Goal: Communication & Community: Answer question/provide support

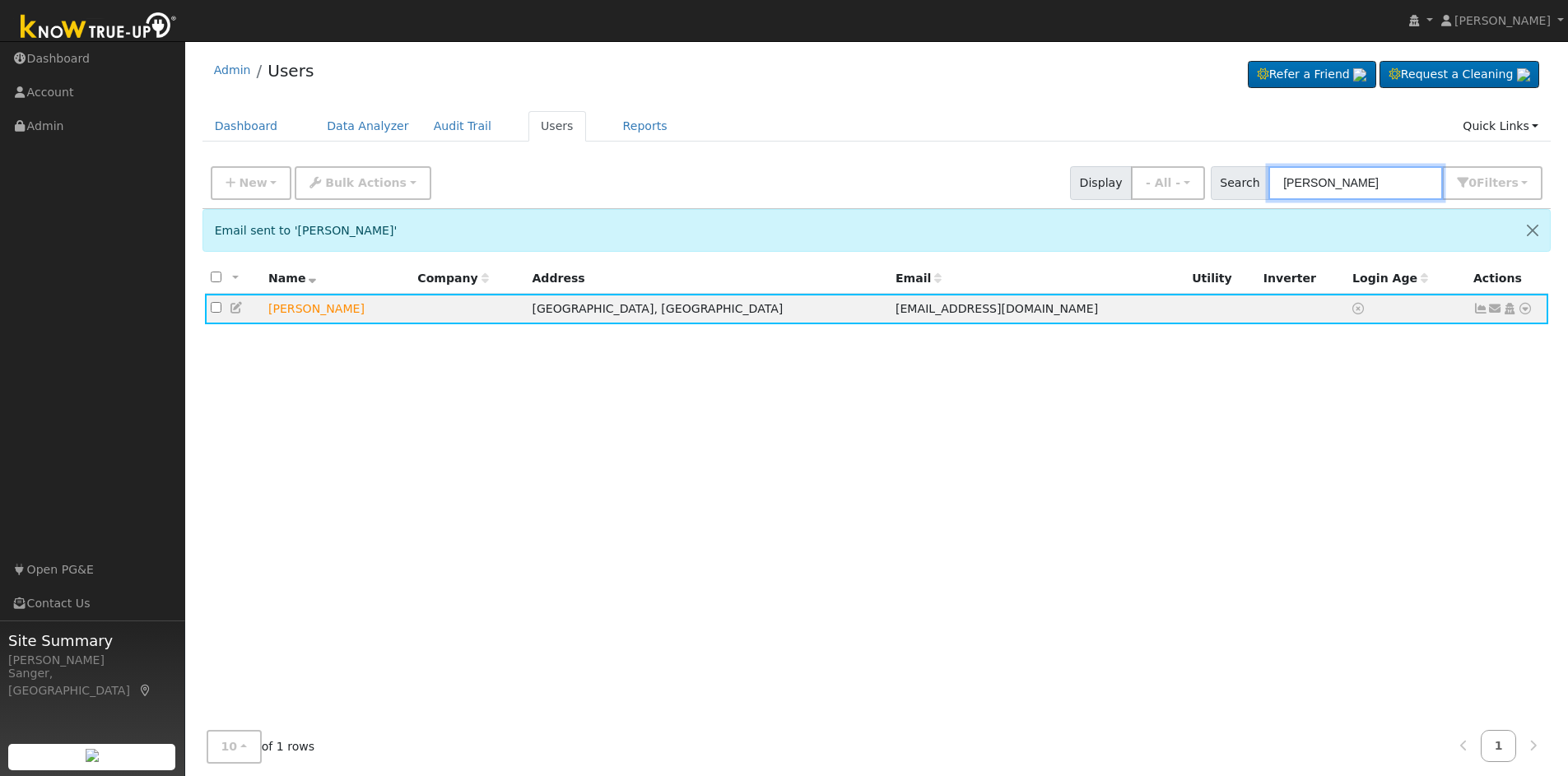
drag, startPoint x: 1370, startPoint y: 182, endPoint x: 1148, endPoint y: 178, distance: 222.0
click at [1148, 178] on div "New Add User Quick Add Quick Connect Quick Convert Lead Bulk Actions Send Email…" at bounding box center [877, 179] width 1339 height 39
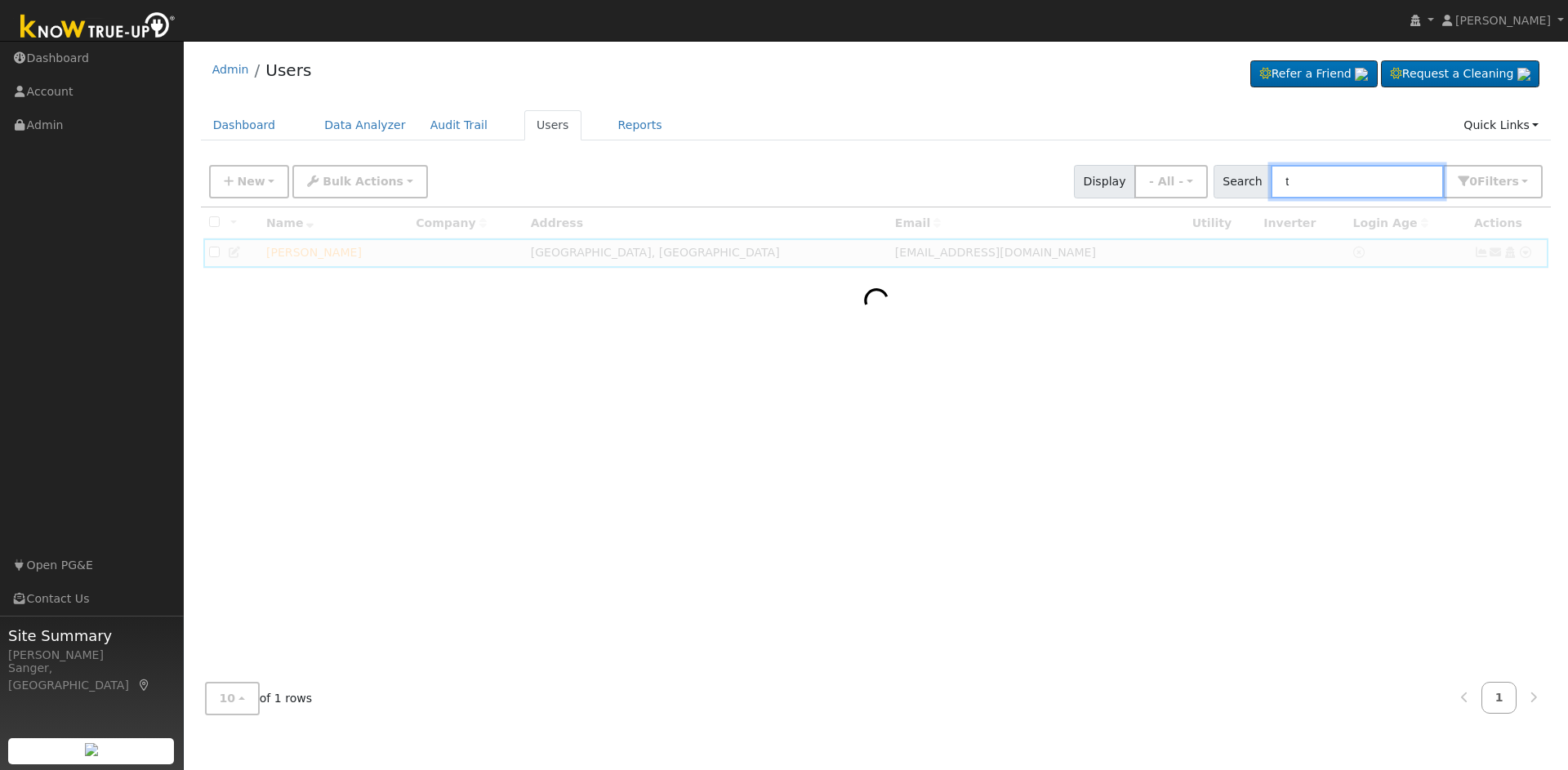
paste input "ania & Pete Martinez"
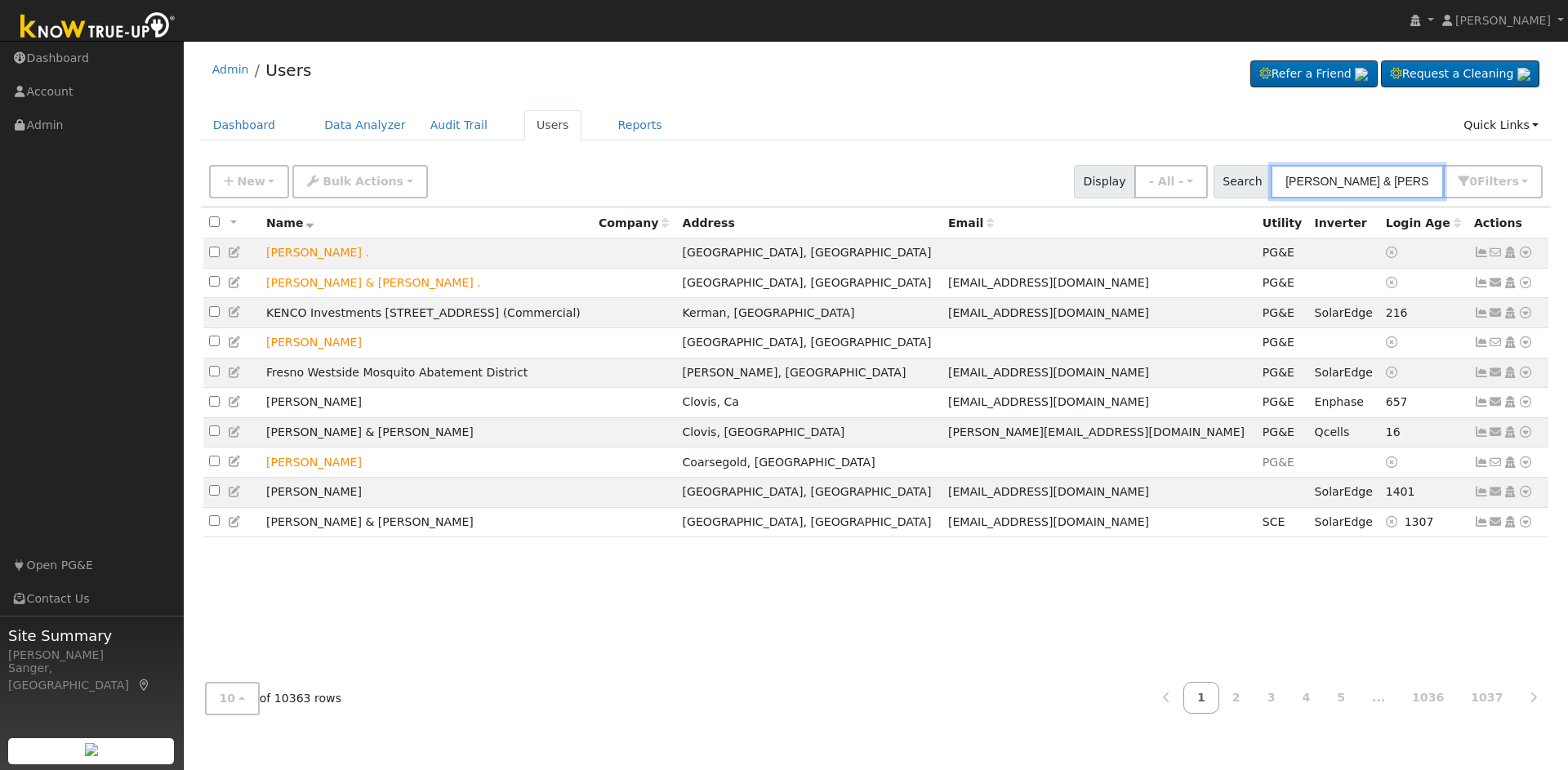
type input "tania & Pete Martinez"
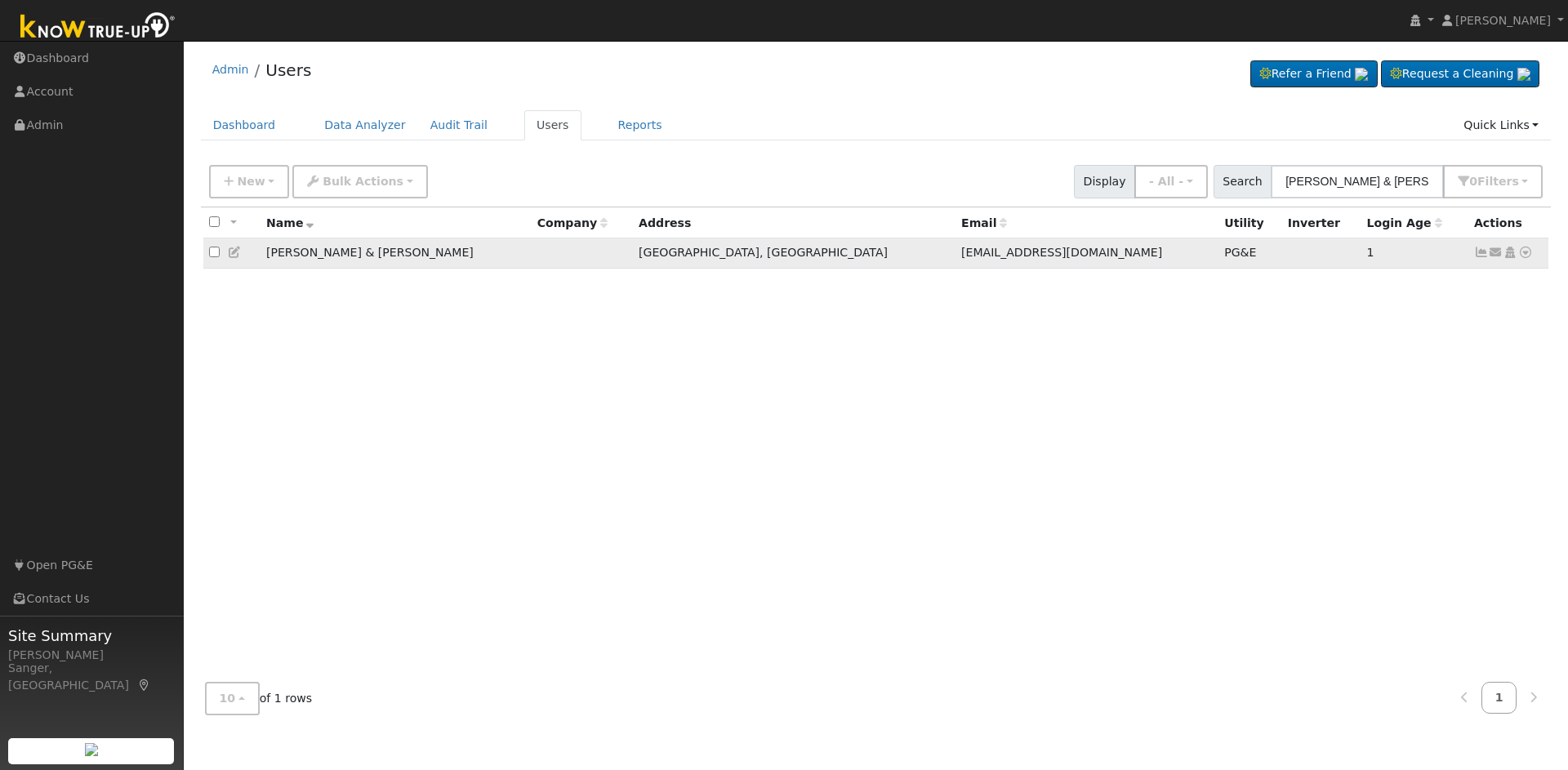
click at [1525, 255] on icon at bounding box center [1525, 252] width 15 height 11
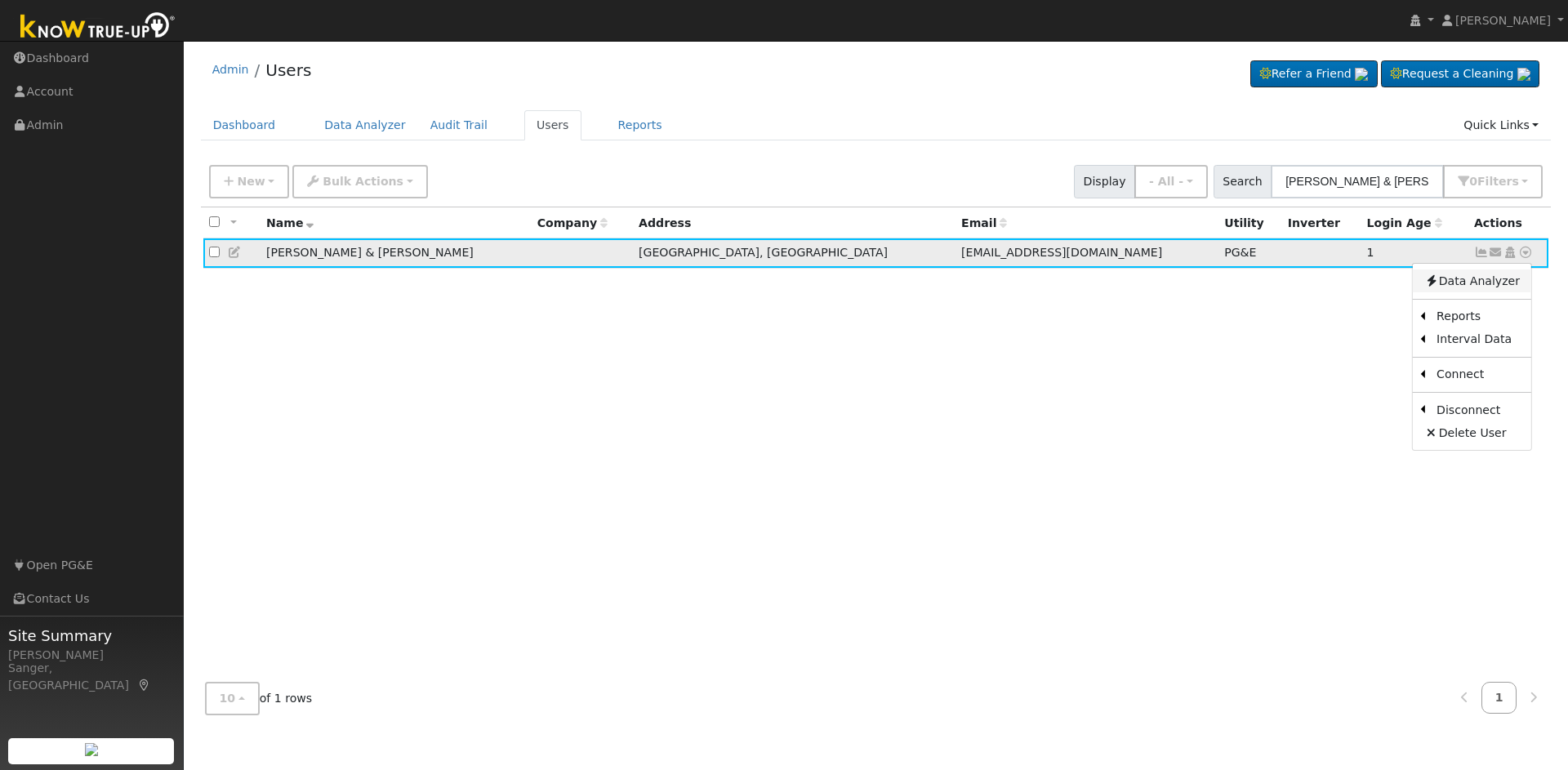
click at [1462, 281] on link "Data Analyzer" at bounding box center [1472, 280] width 118 height 23
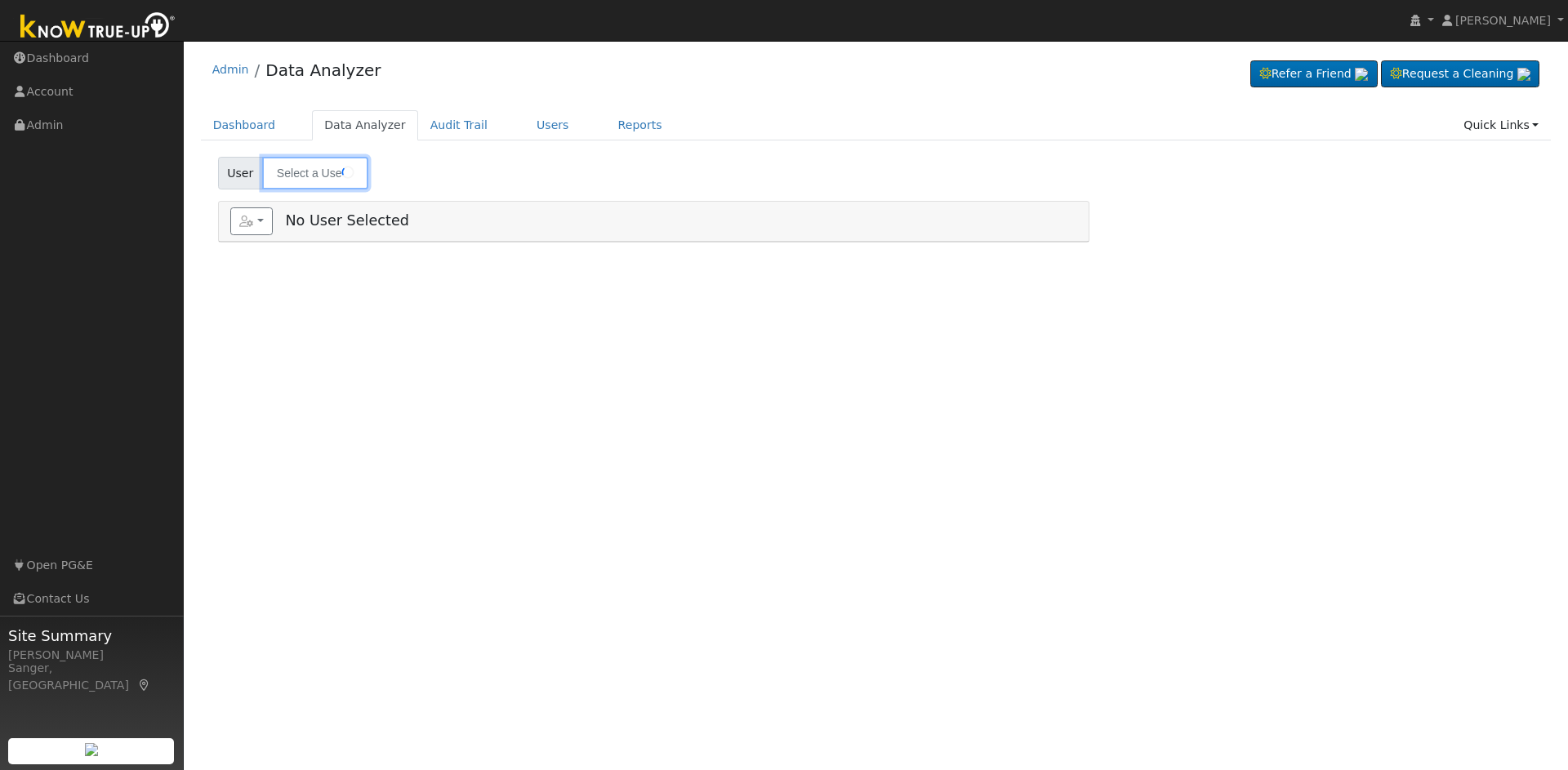
type input "[PERSON_NAME] & [PERSON_NAME]"
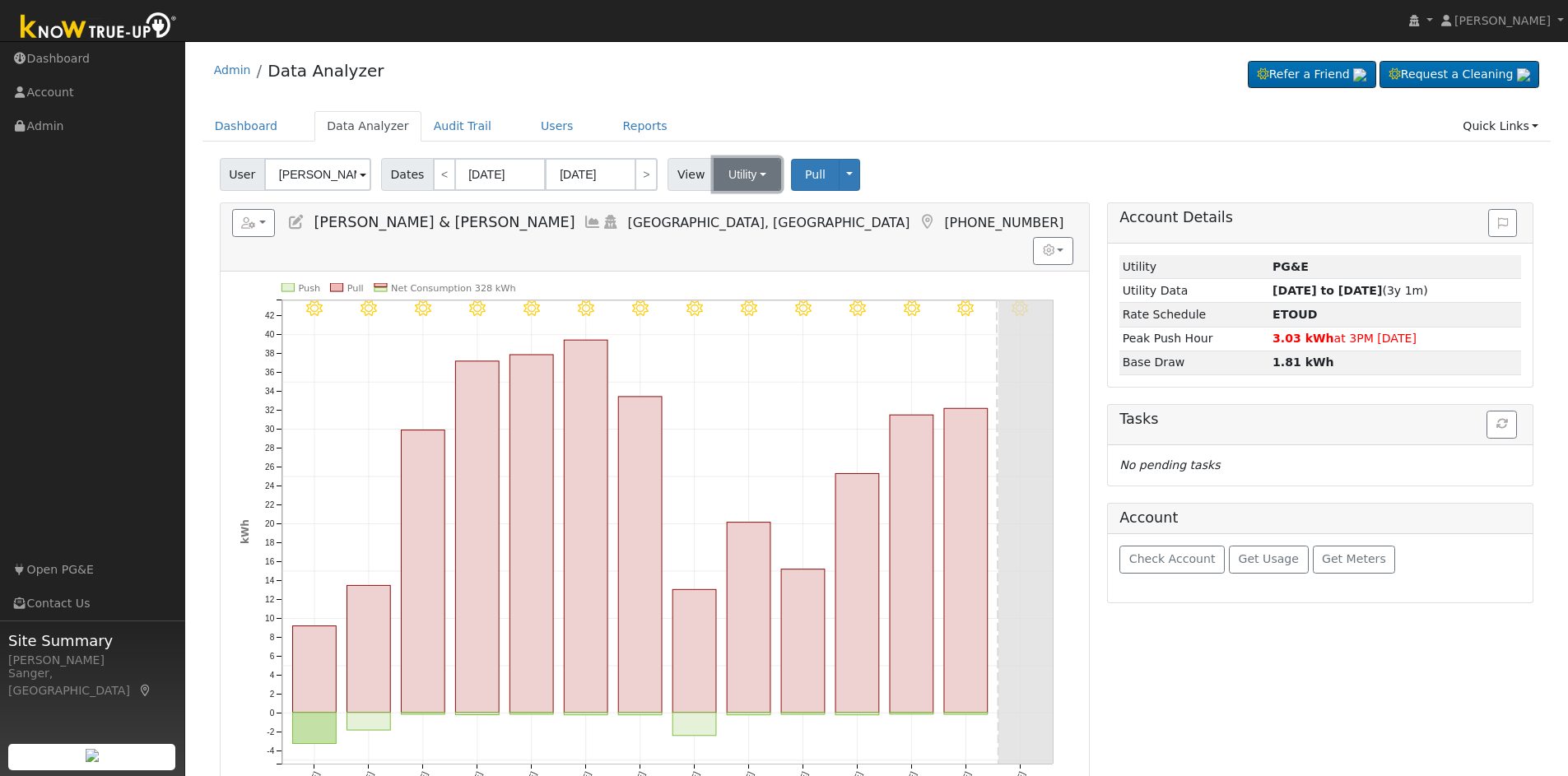
click at [724, 167] on button "Utility" at bounding box center [747, 175] width 67 height 33
click at [731, 229] on link "Solar" at bounding box center [768, 234] width 115 height 23
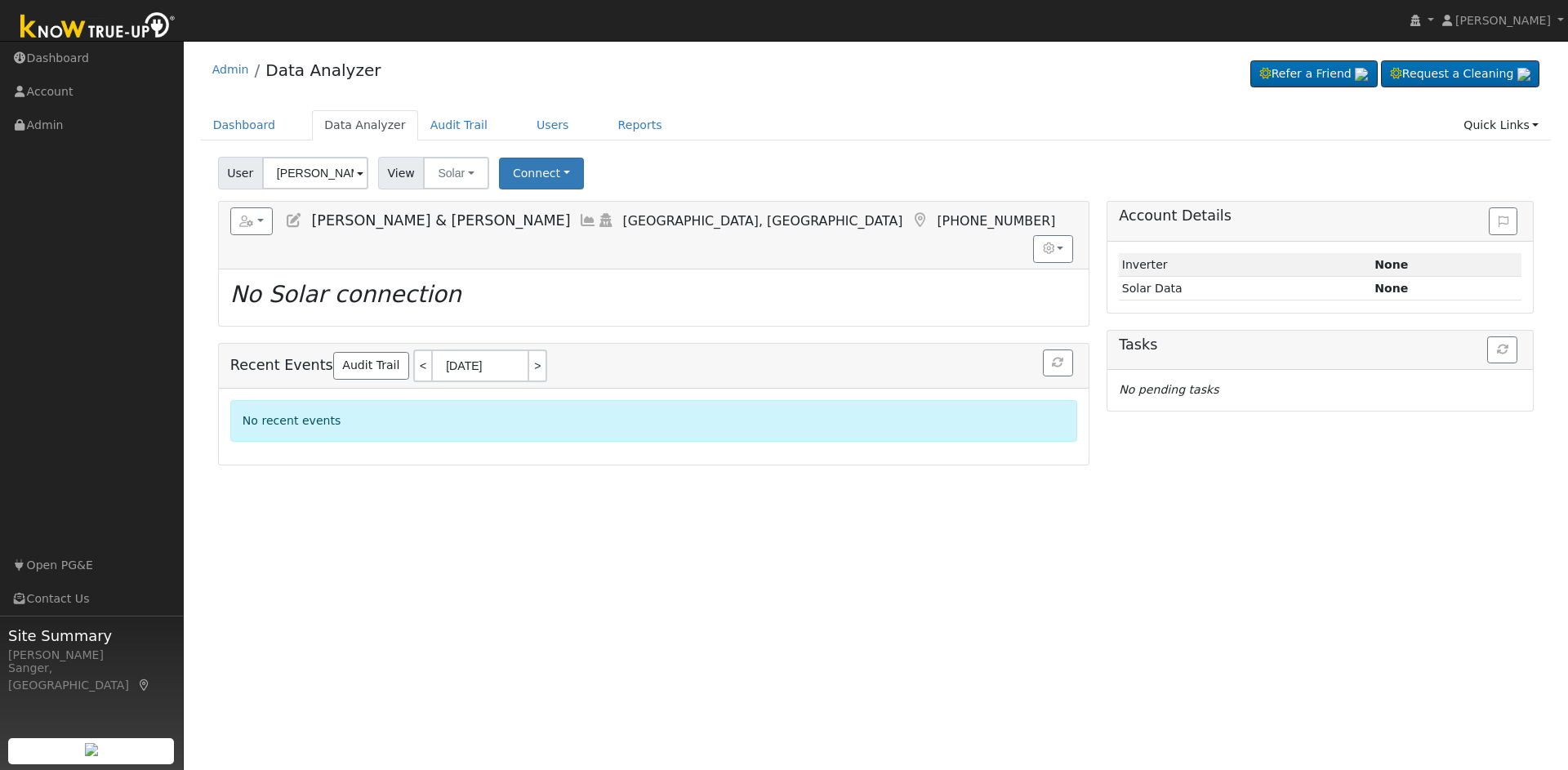
click at [579, 217] on icon at bounding box center [588, 220] width 18 height 15
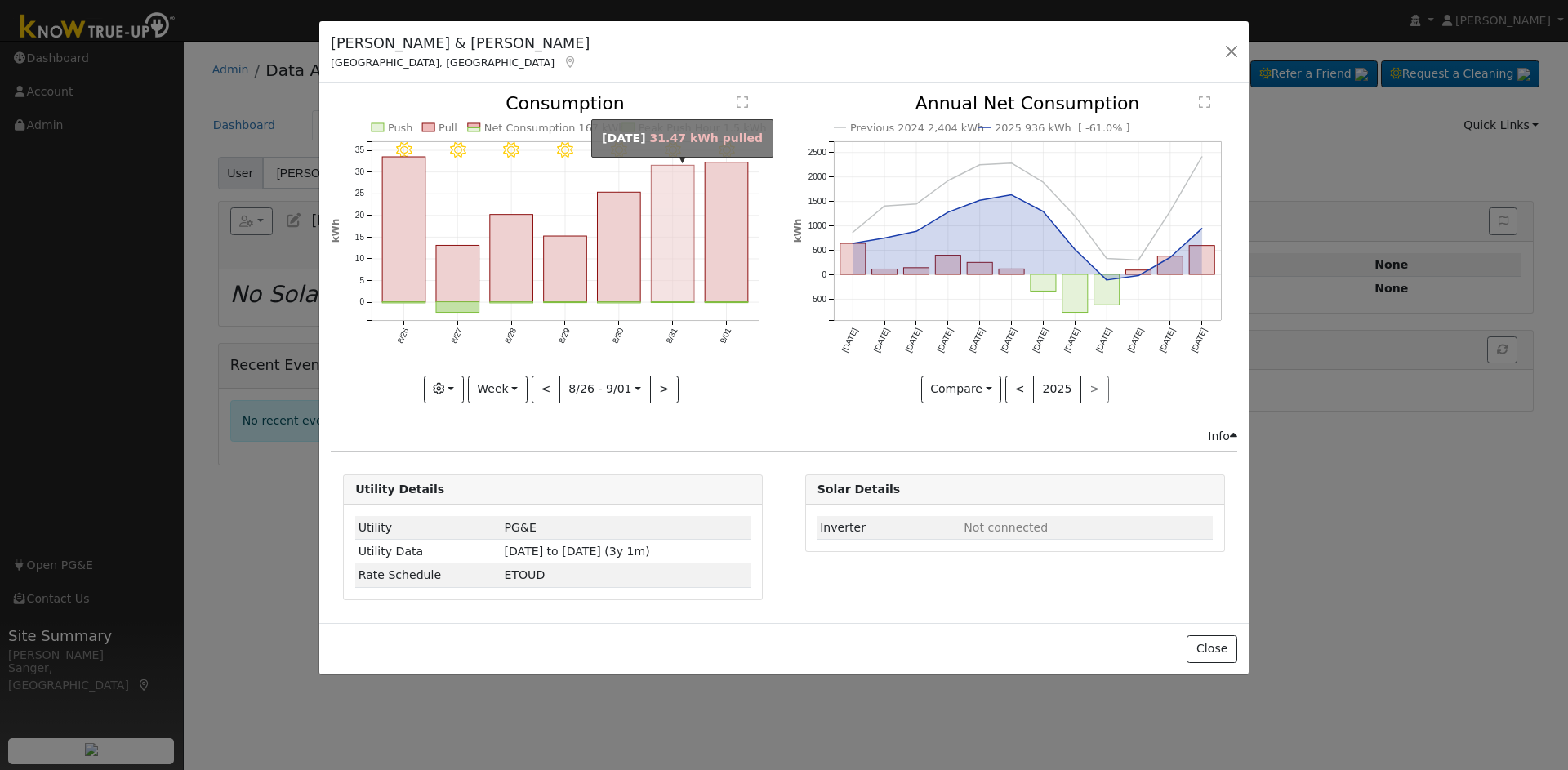
click at [683, 289] on rect "onclick=""" at bounding box center [674, 234] width 43 height 136
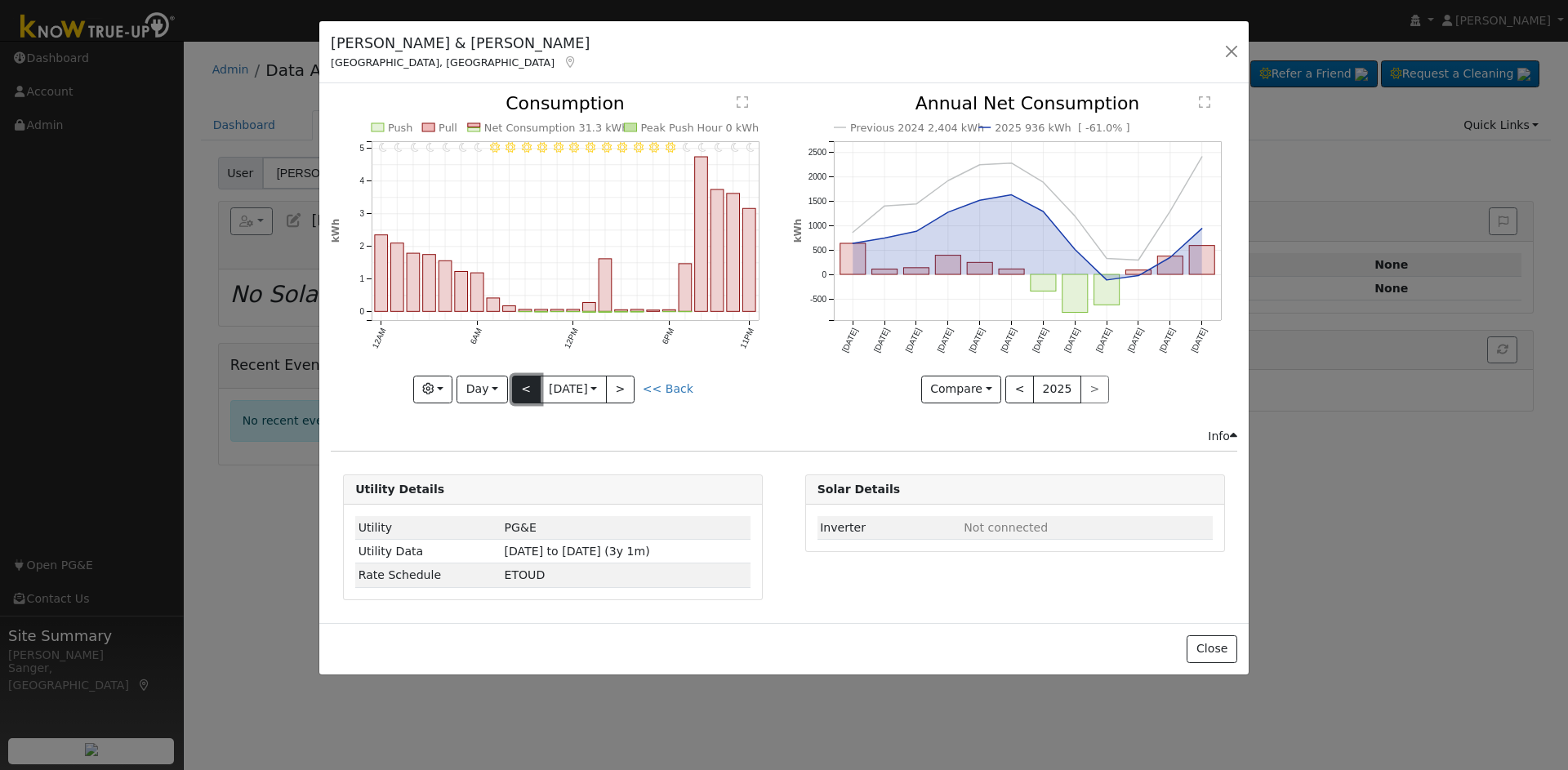
click at [529, 385] on button "<" at bounding box center [526, 390] width 29 height 28
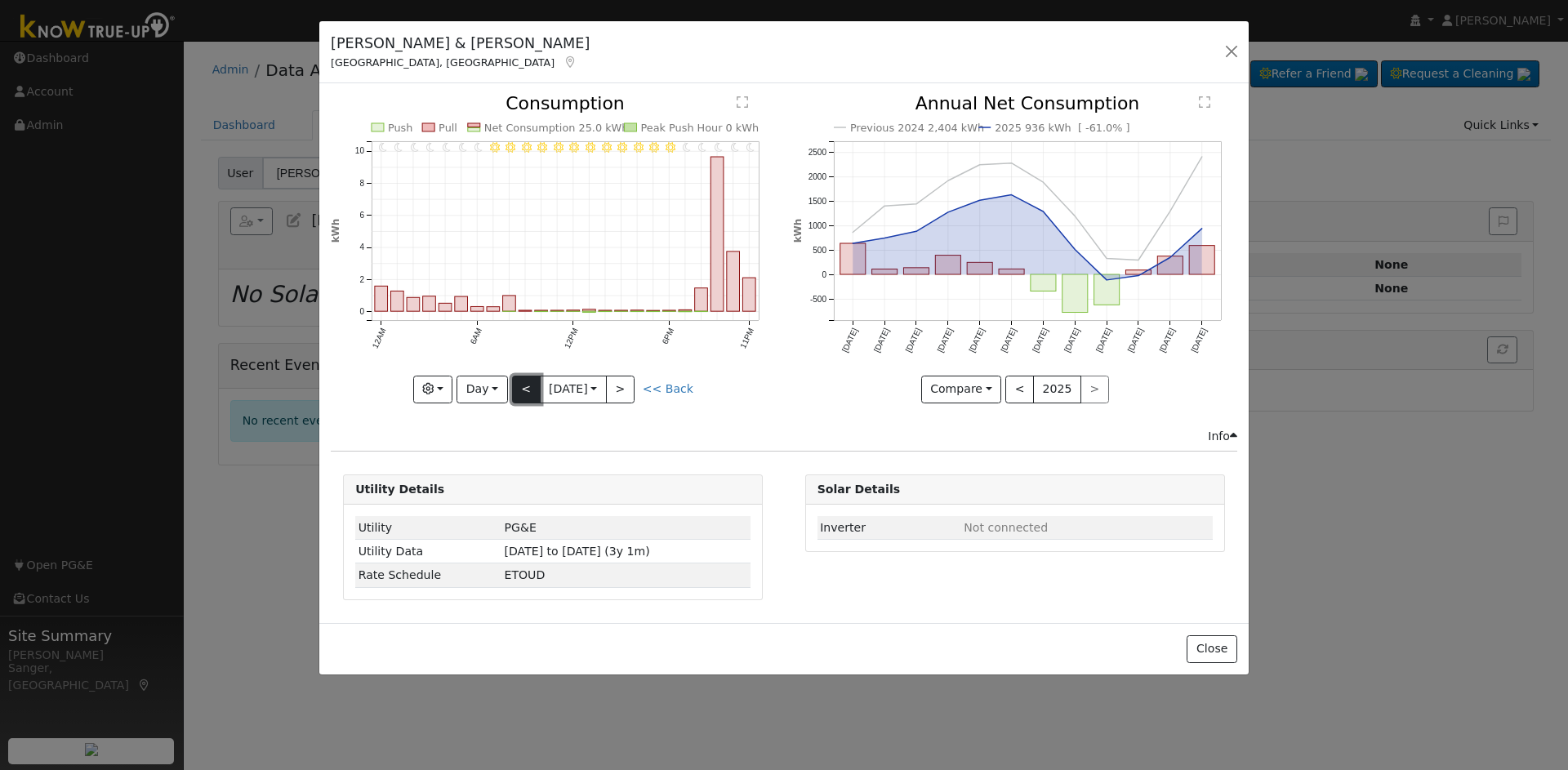
click at [529, 385] on button "<" at bounding box center [526, 390] width 29 height 28
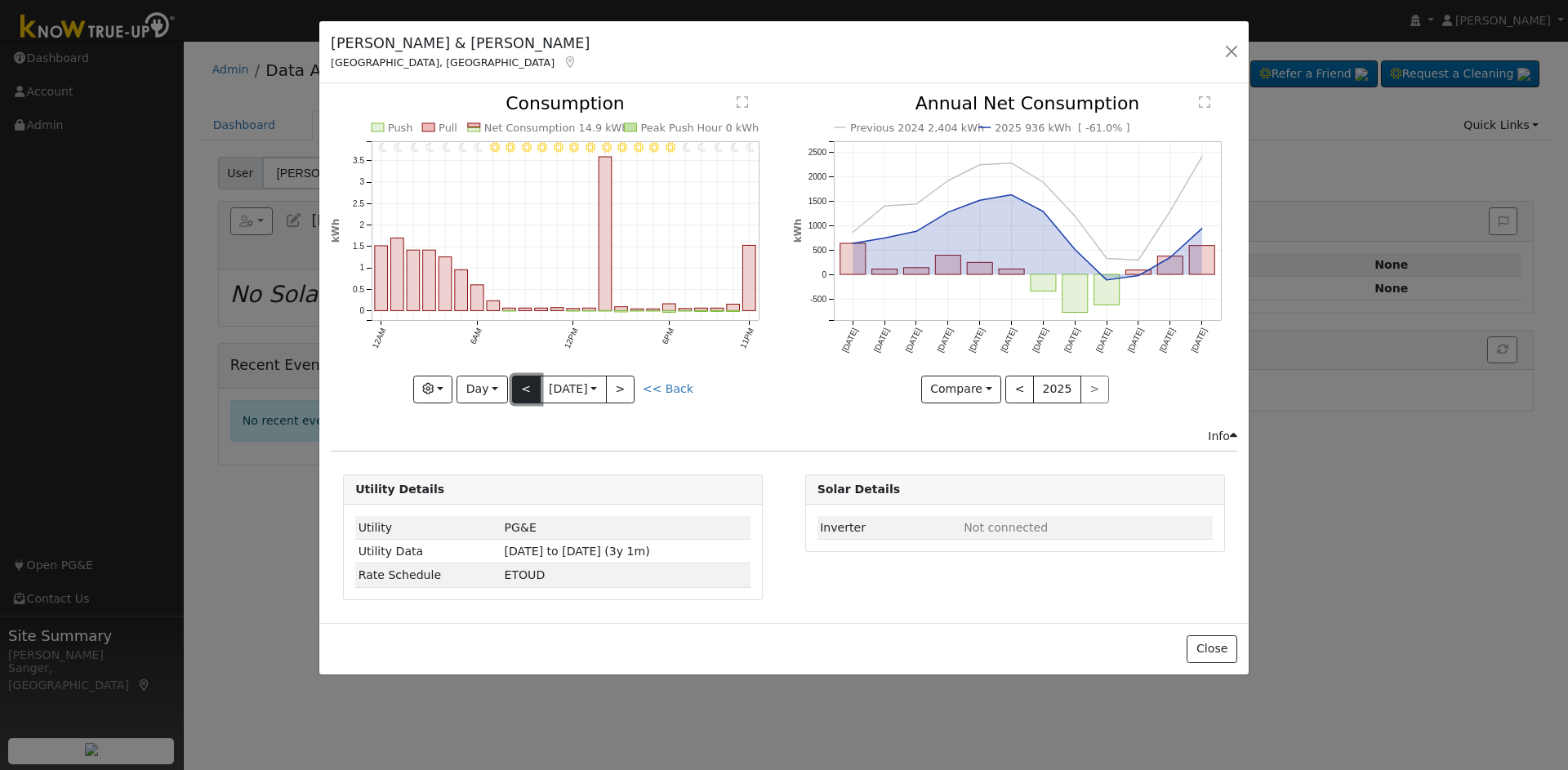
click at [529, 385] on button "<" at bounding box center [526, 390] width 29 height 28
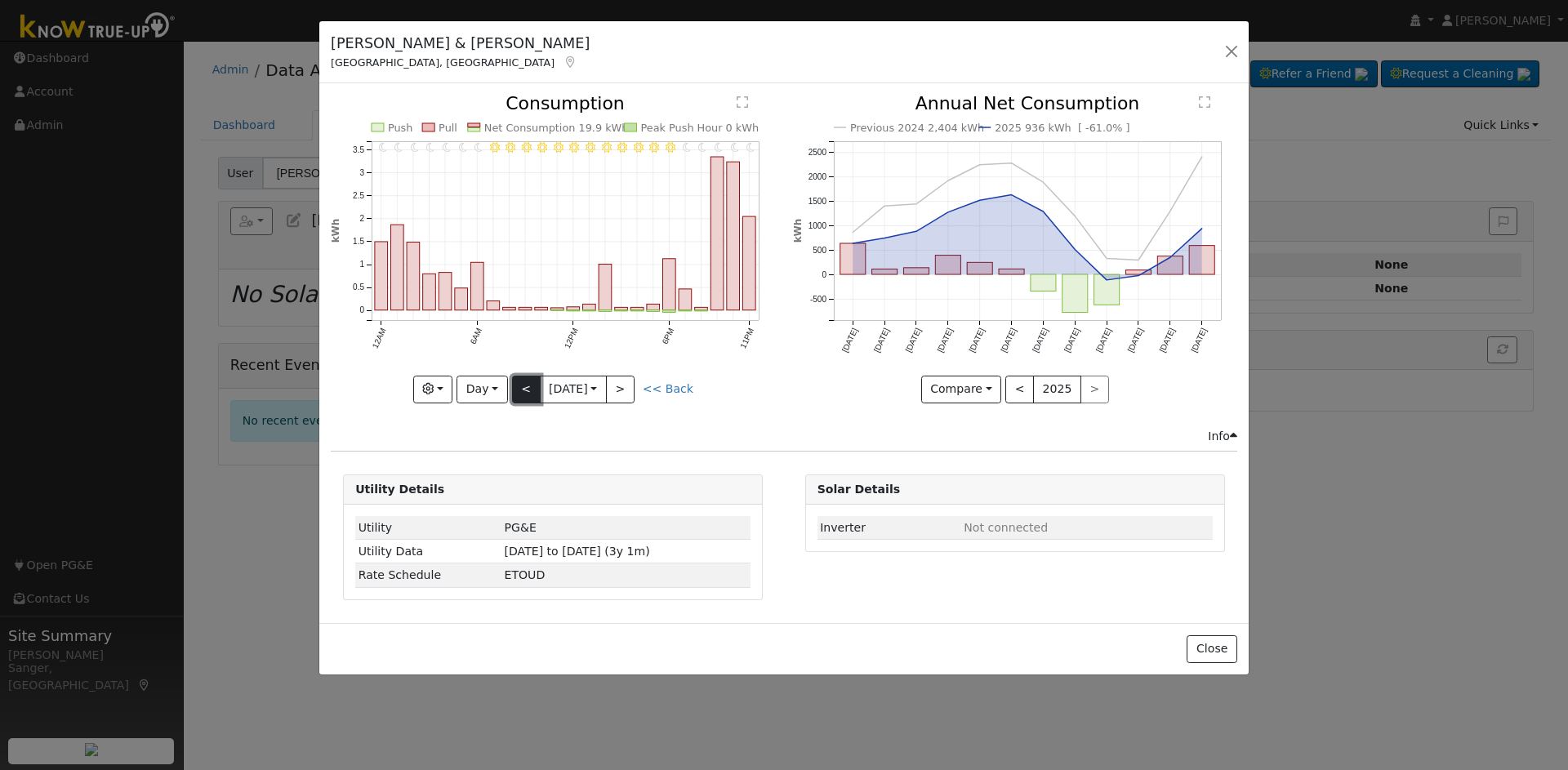
click at [529, 385] on button "<" at bounding box center [526, 390] width 29 height 28
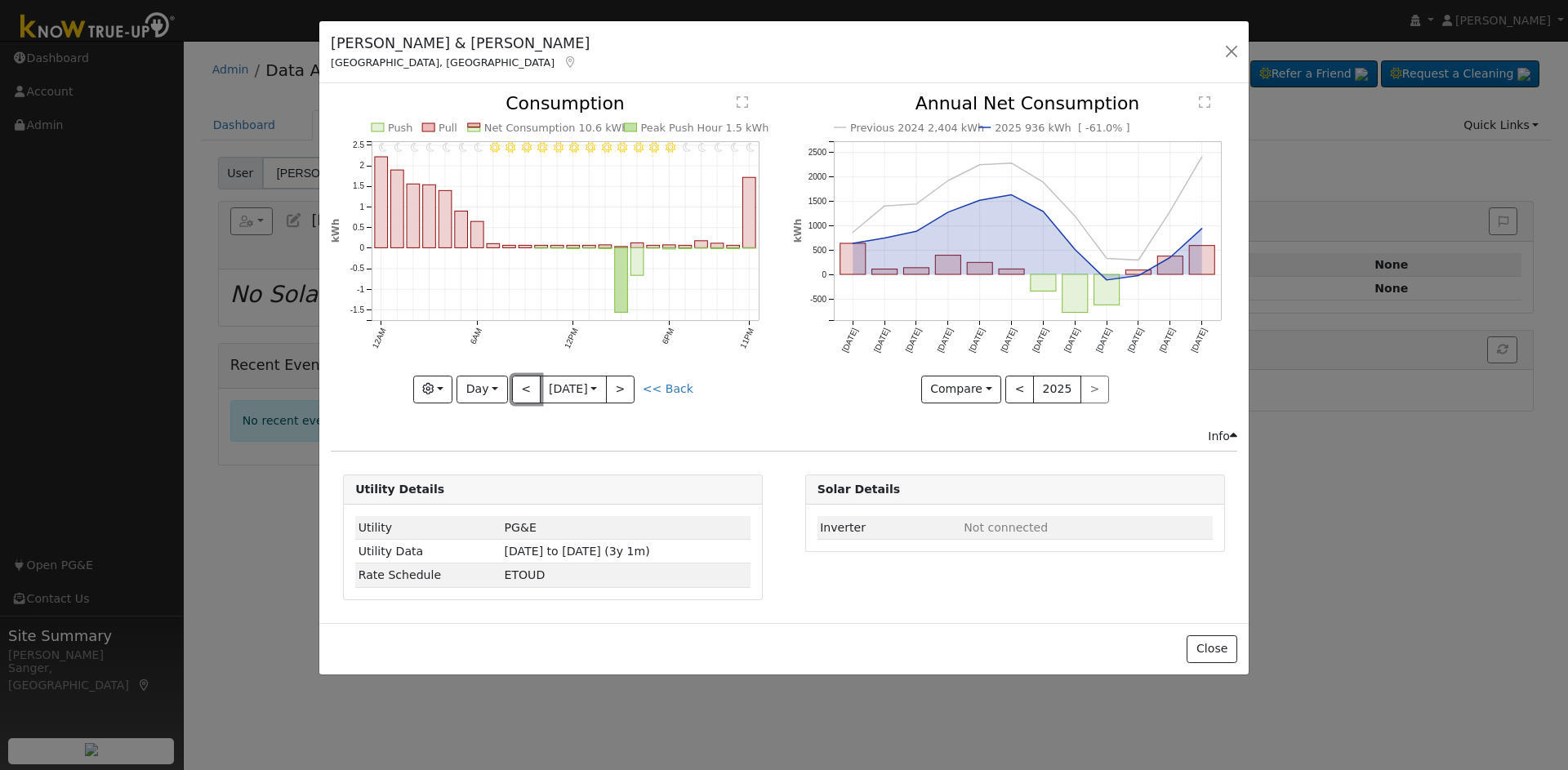
click at [517, 389] on button "<" at bounding box center [526, 390] width 29 height 28
type input "2025-08-26"
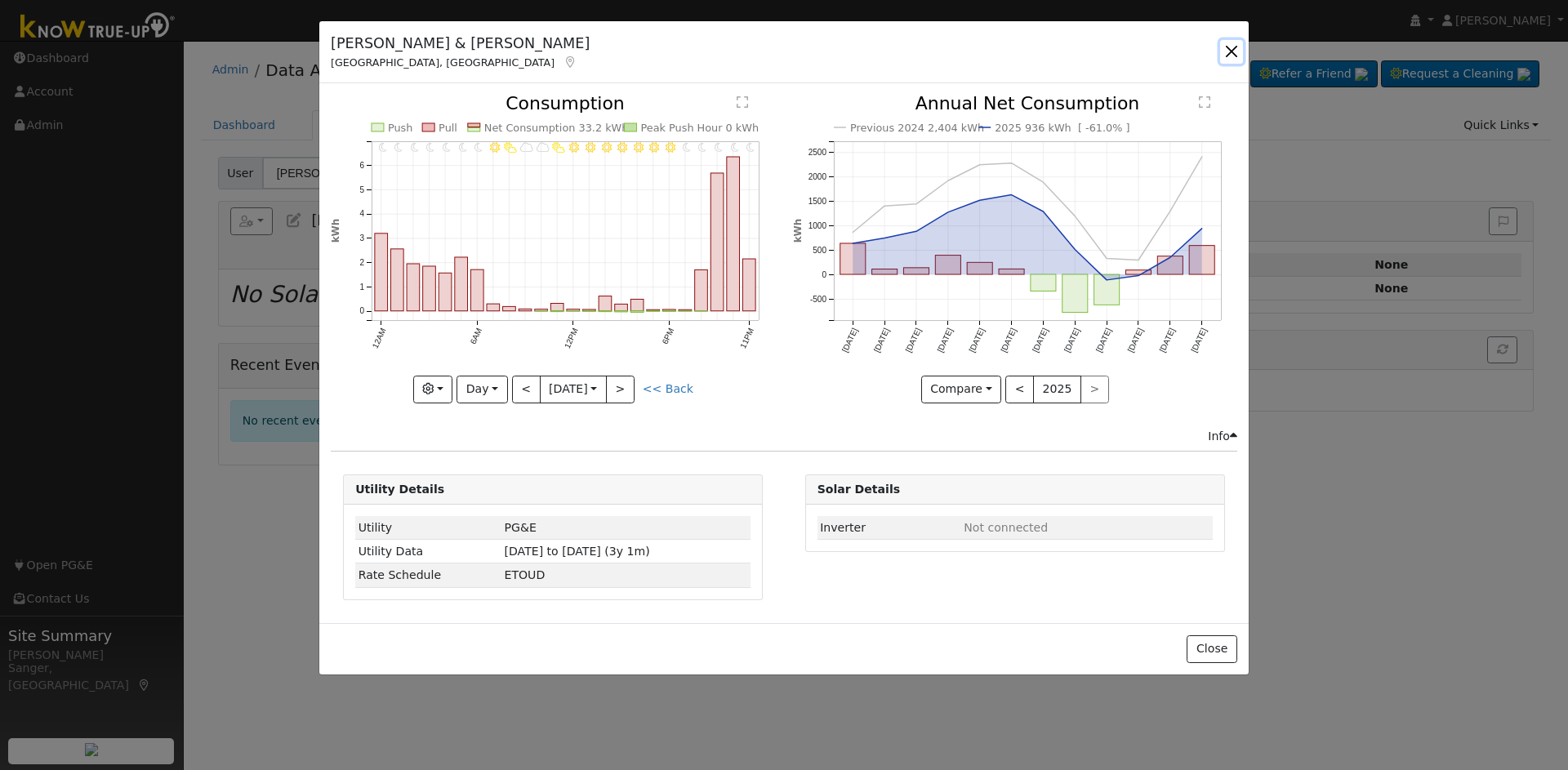
click at [1236, 49] on button "button" at bounding box center [1232, 51] width 23 height 23
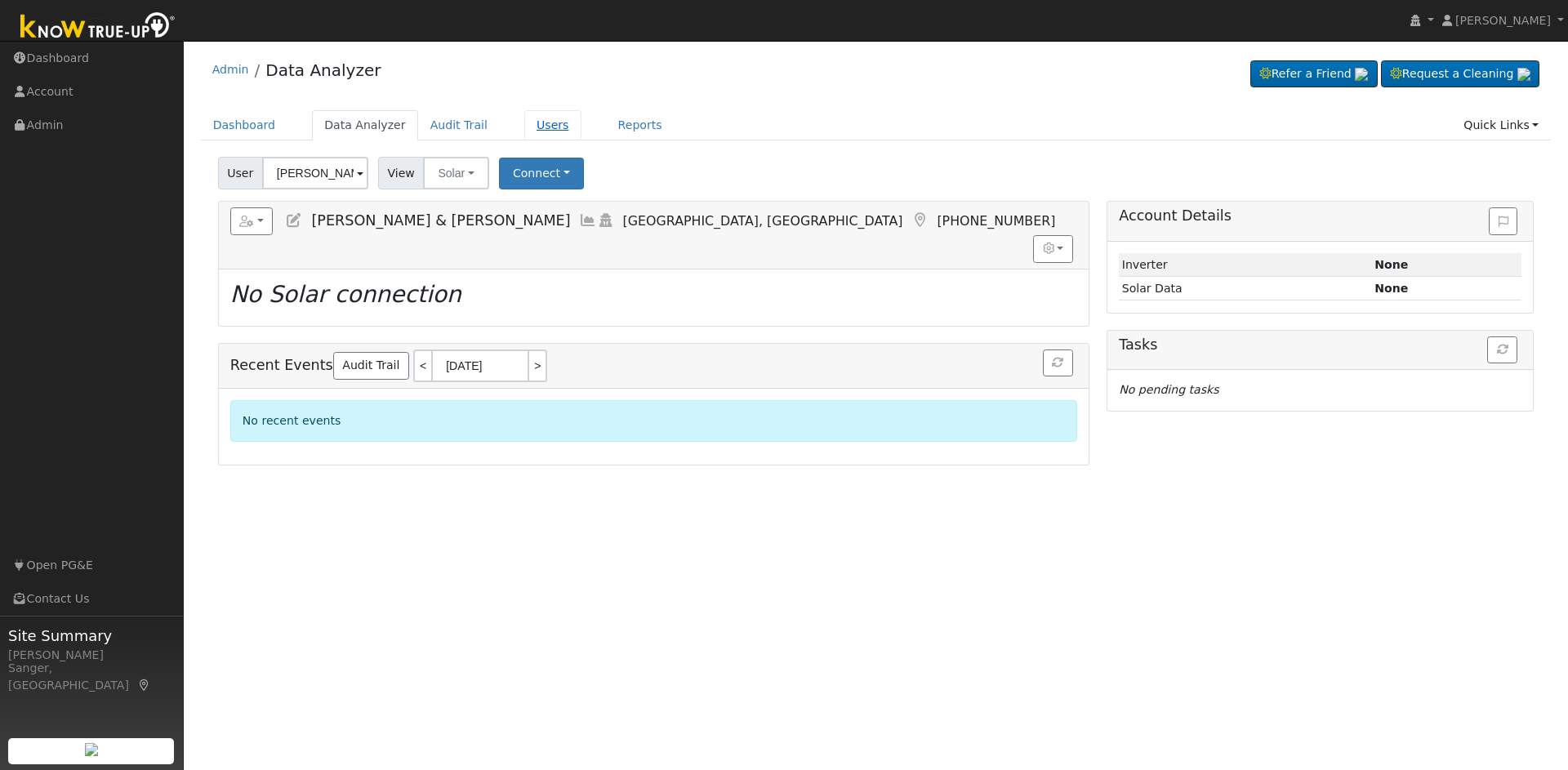
drag, startPoint x: 528, startPoint y: 119, endPoint x: 530, endPoint y: 128, distance: 9.2
click at [528, 119] on link "Users" at bounding box center [553, 125] width 57 height 30
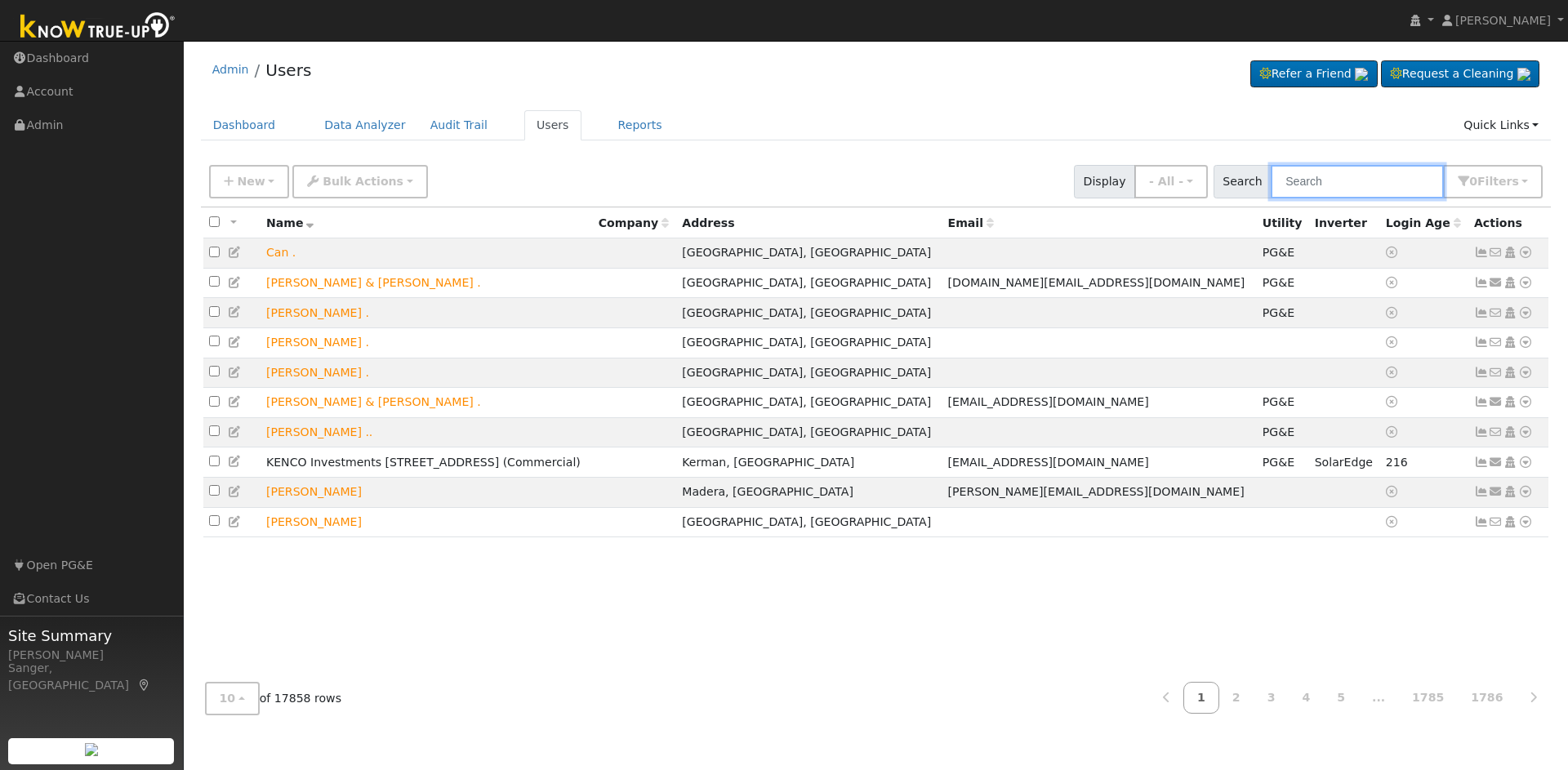
click at [1321, 183] on input "text" at bounding box center [1357, 181] width 173 height 34
paste input "MD [PERSON_NAME]"
type input "MD [PERSON_NAME]"
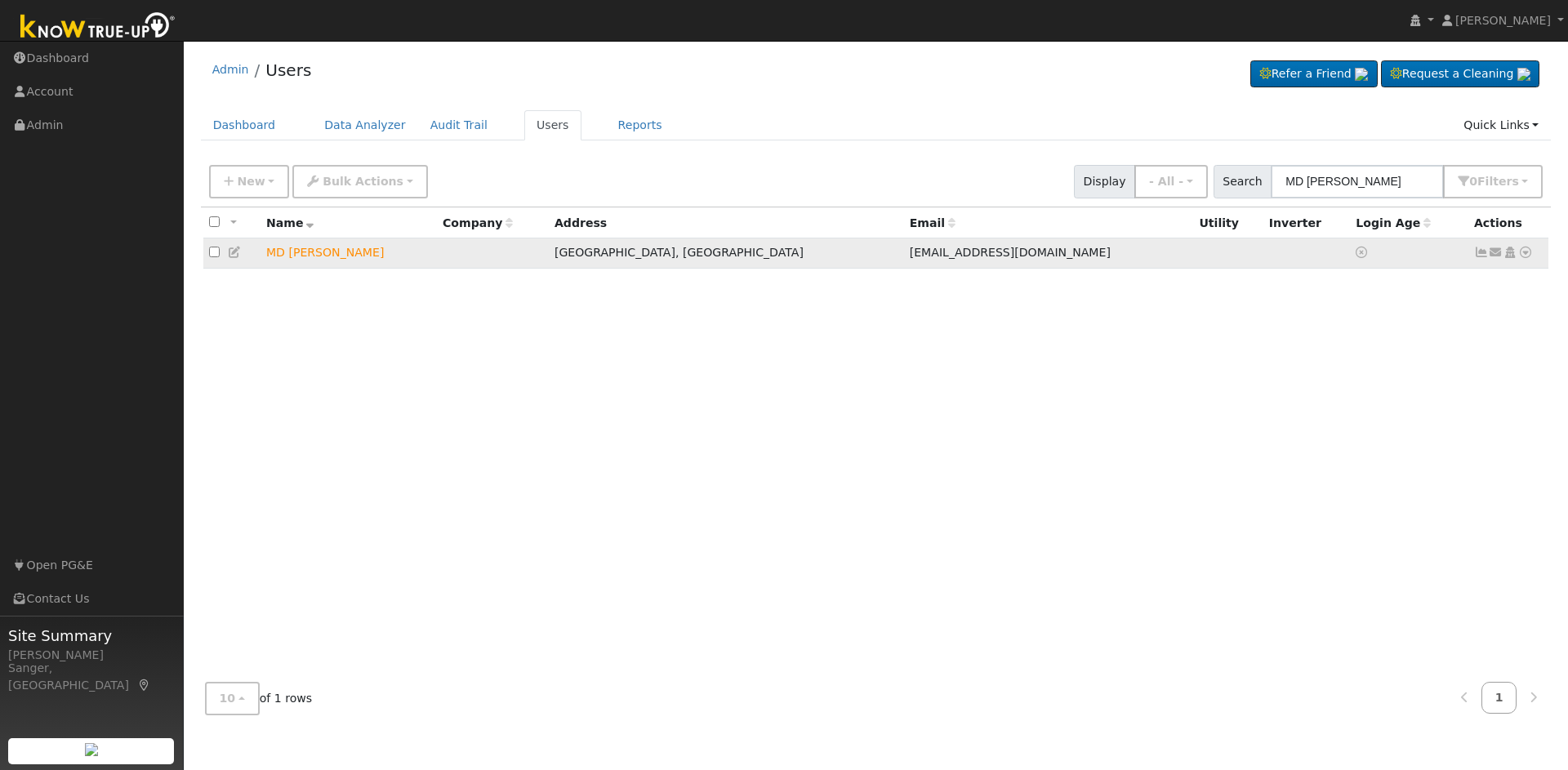
click at [1490, 253] on icon at bounding box center [1496, 252] width 15 height 11
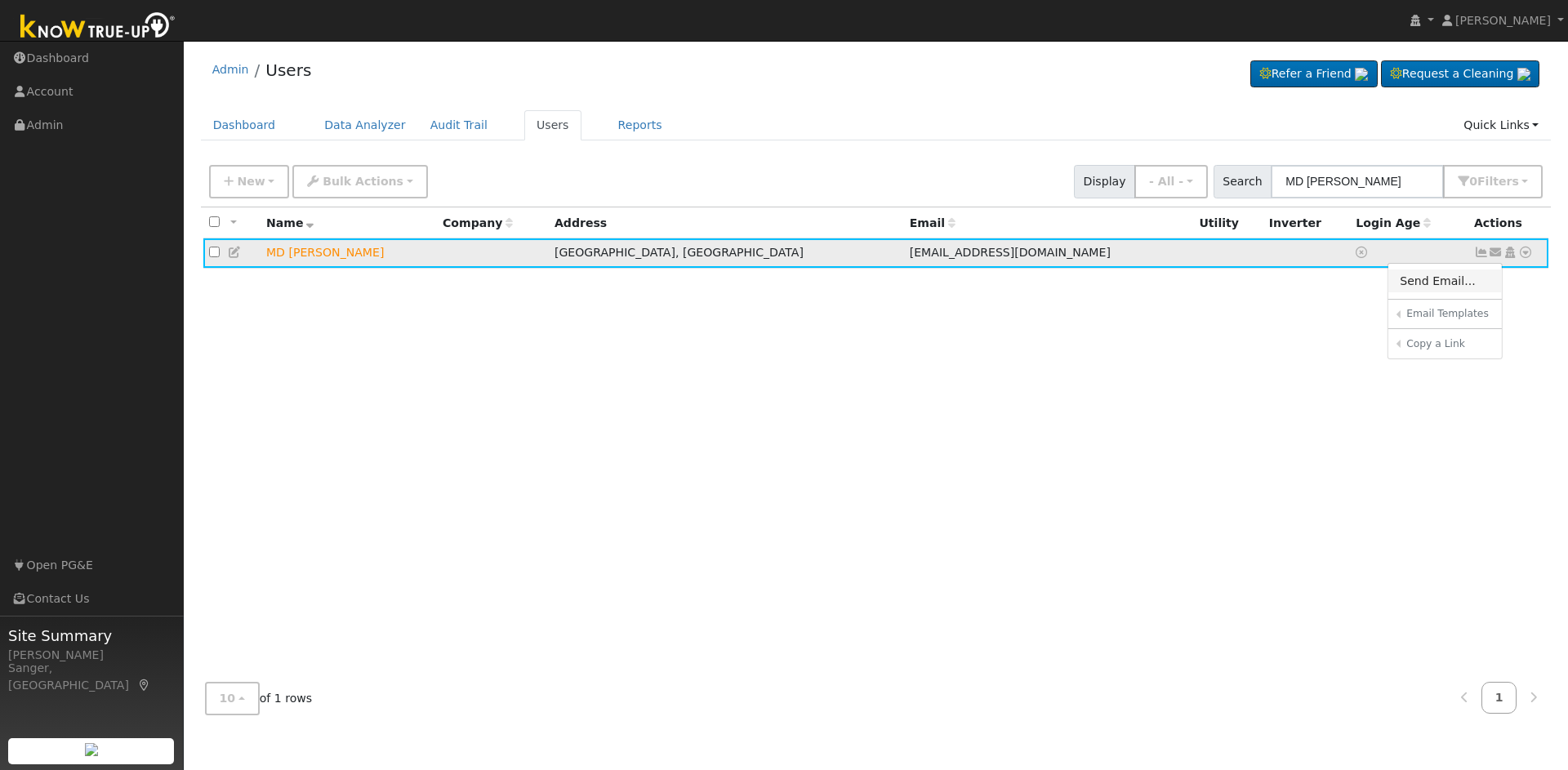
click at [1411, 284] on link "Send Email..." at bounding box center [1445, 280] width 114 height 23
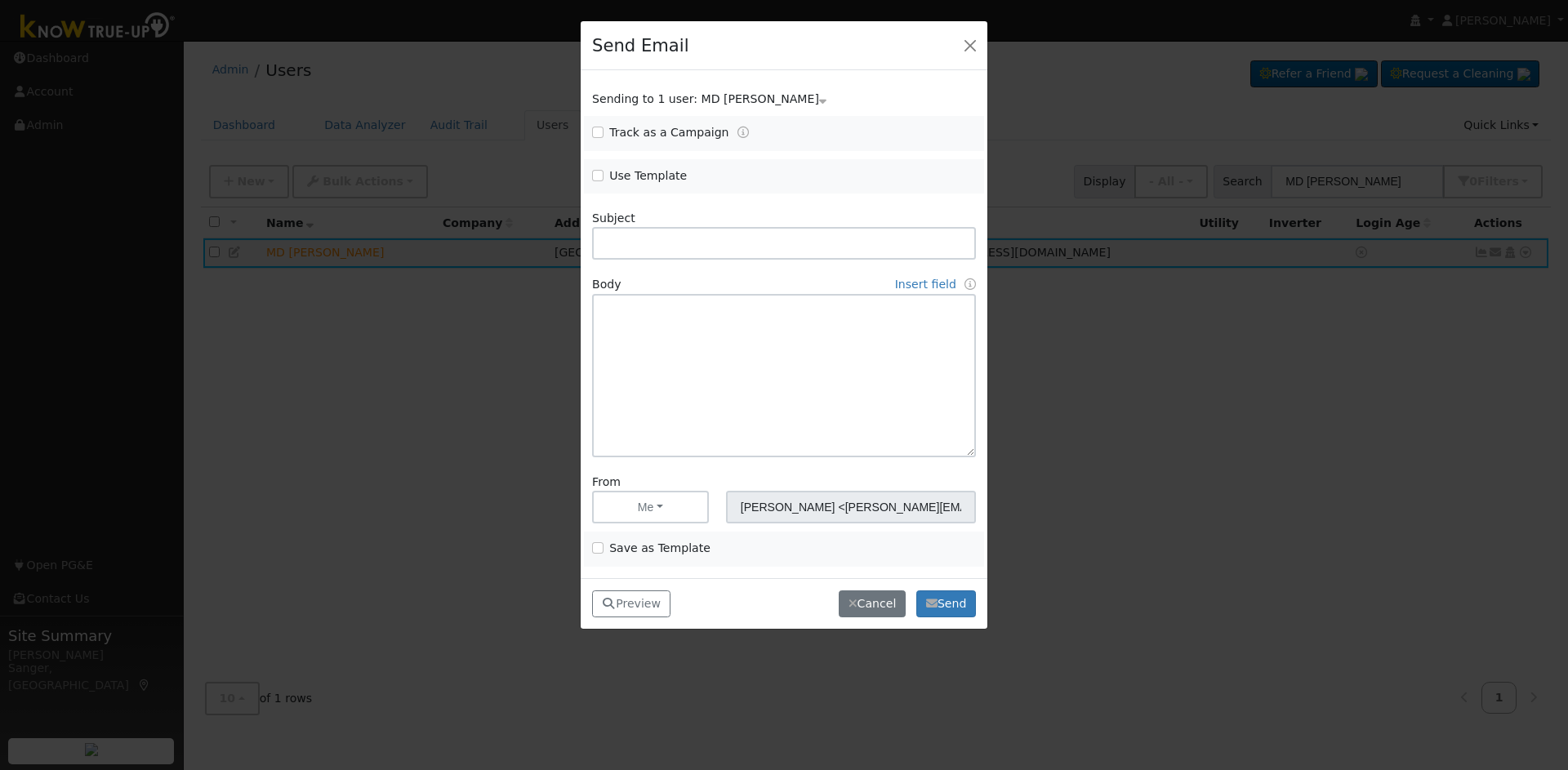
click at [590, 171] on div "Use Template" at bounding box center [684, 177] width 201 height 19
click at [593, 174] on input "Use Template" at bounding box center [597, 175] width 11 height 11
checkbox input "true"
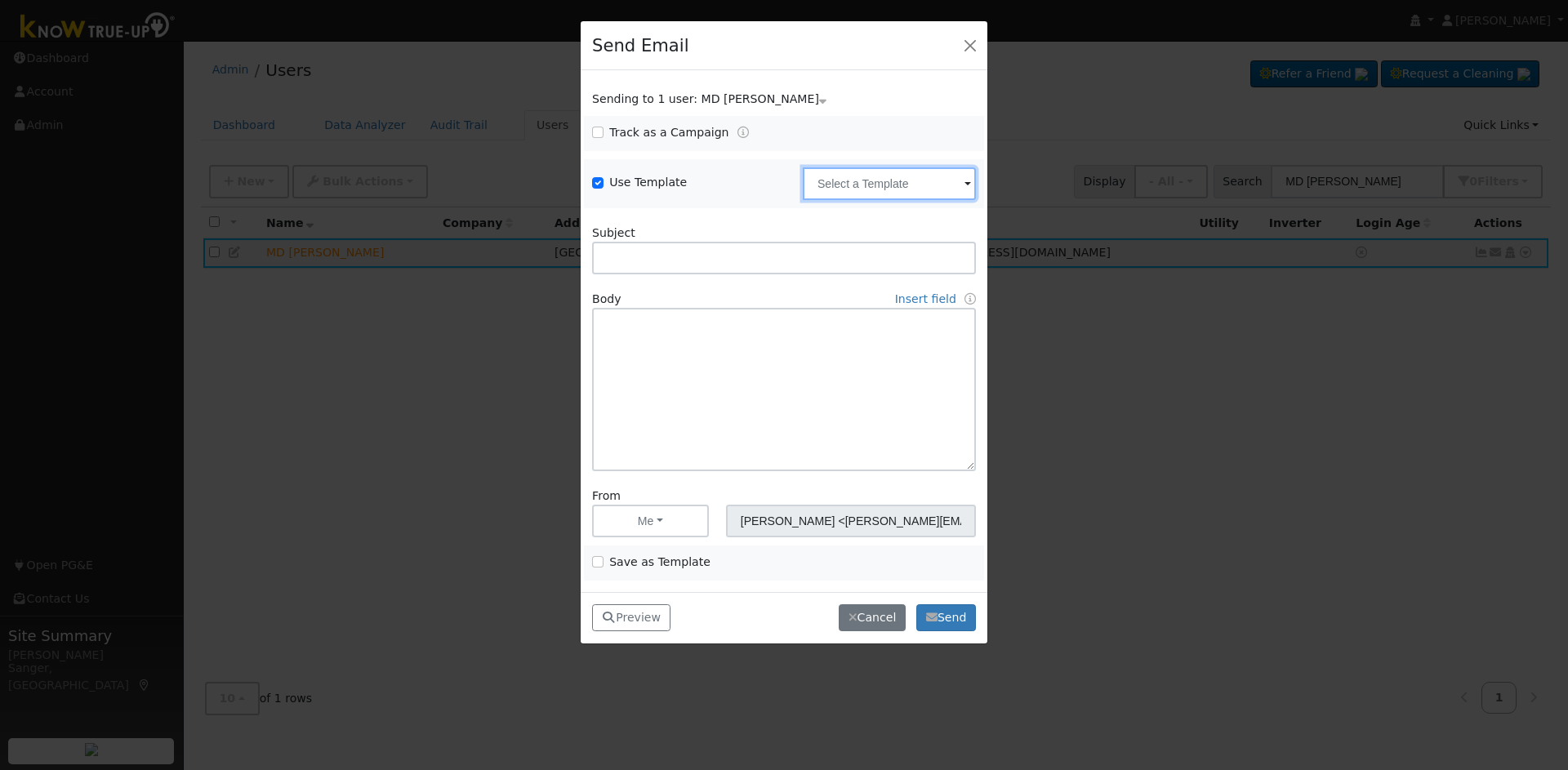
click at [839, 181] on input "text" at bounding box center [889, 184] width 173 height 33
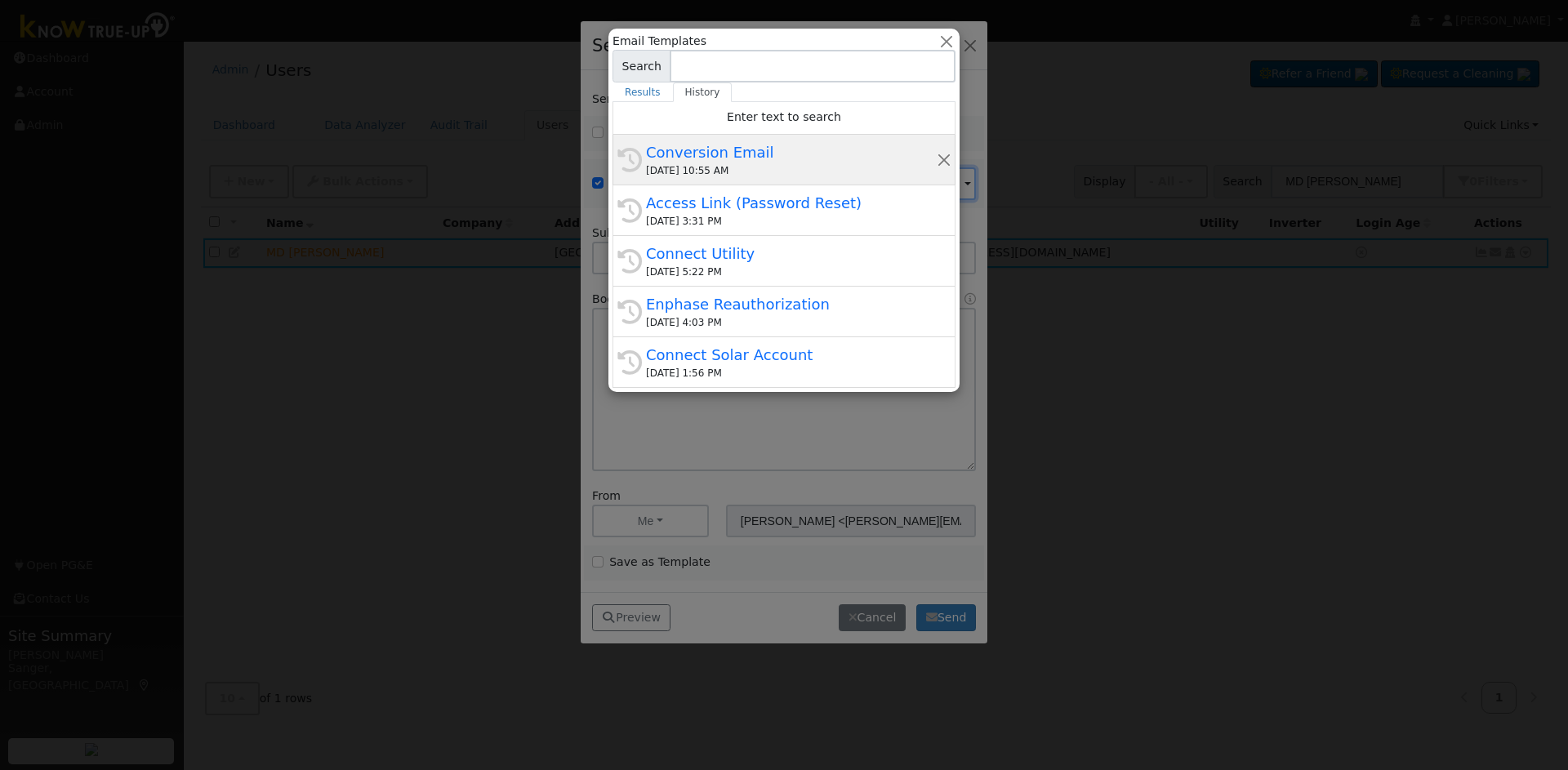
click at [776, 172] on div "[DATE] 10:55 AM" at bounding box center [791, 170] width 291 height 15
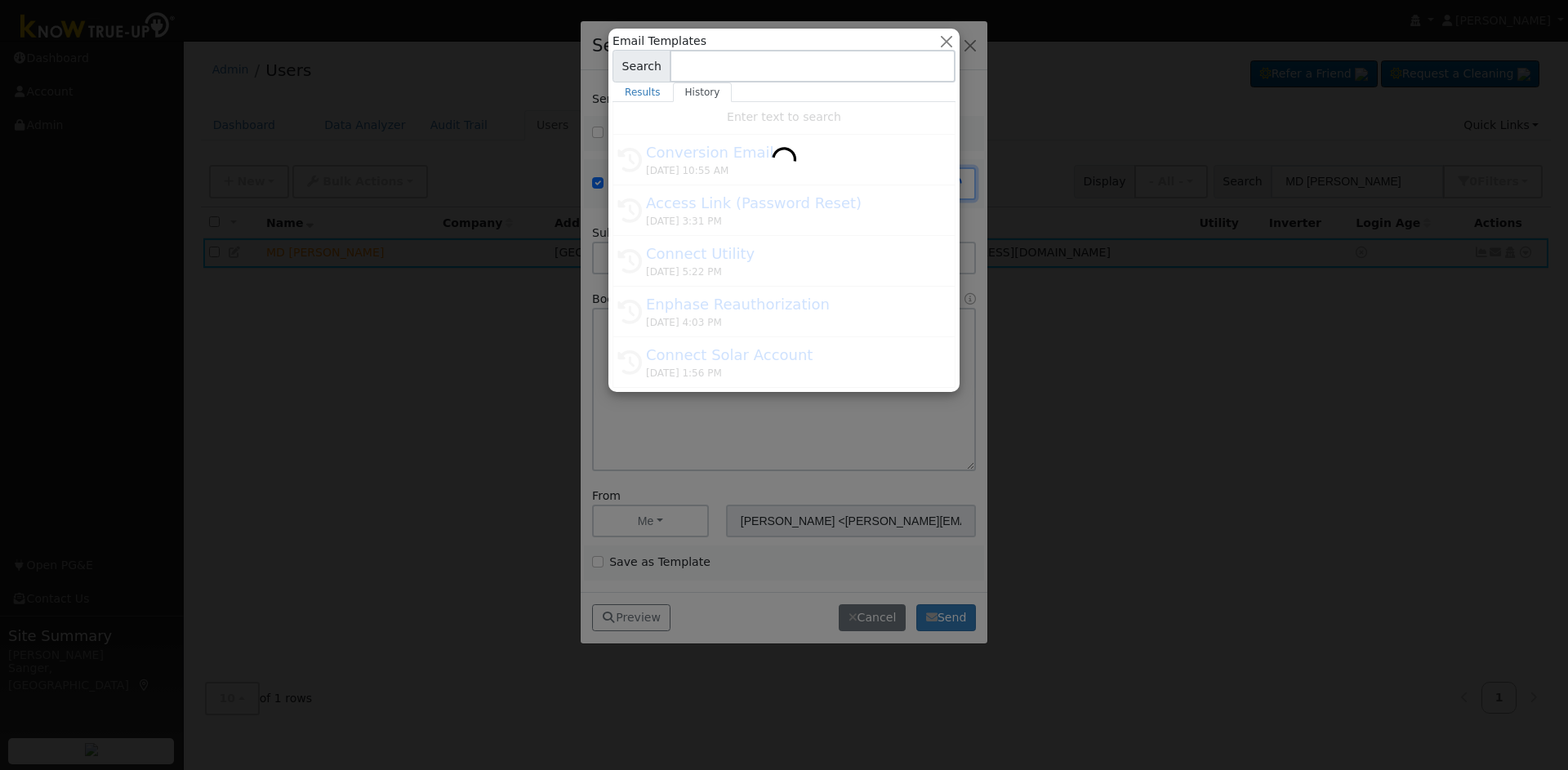
type input "Conversion Email"
type input "Connect Your Utility Account"
type textarea "Dear {user_fname}, The first step is to connect your electric utility account. …"
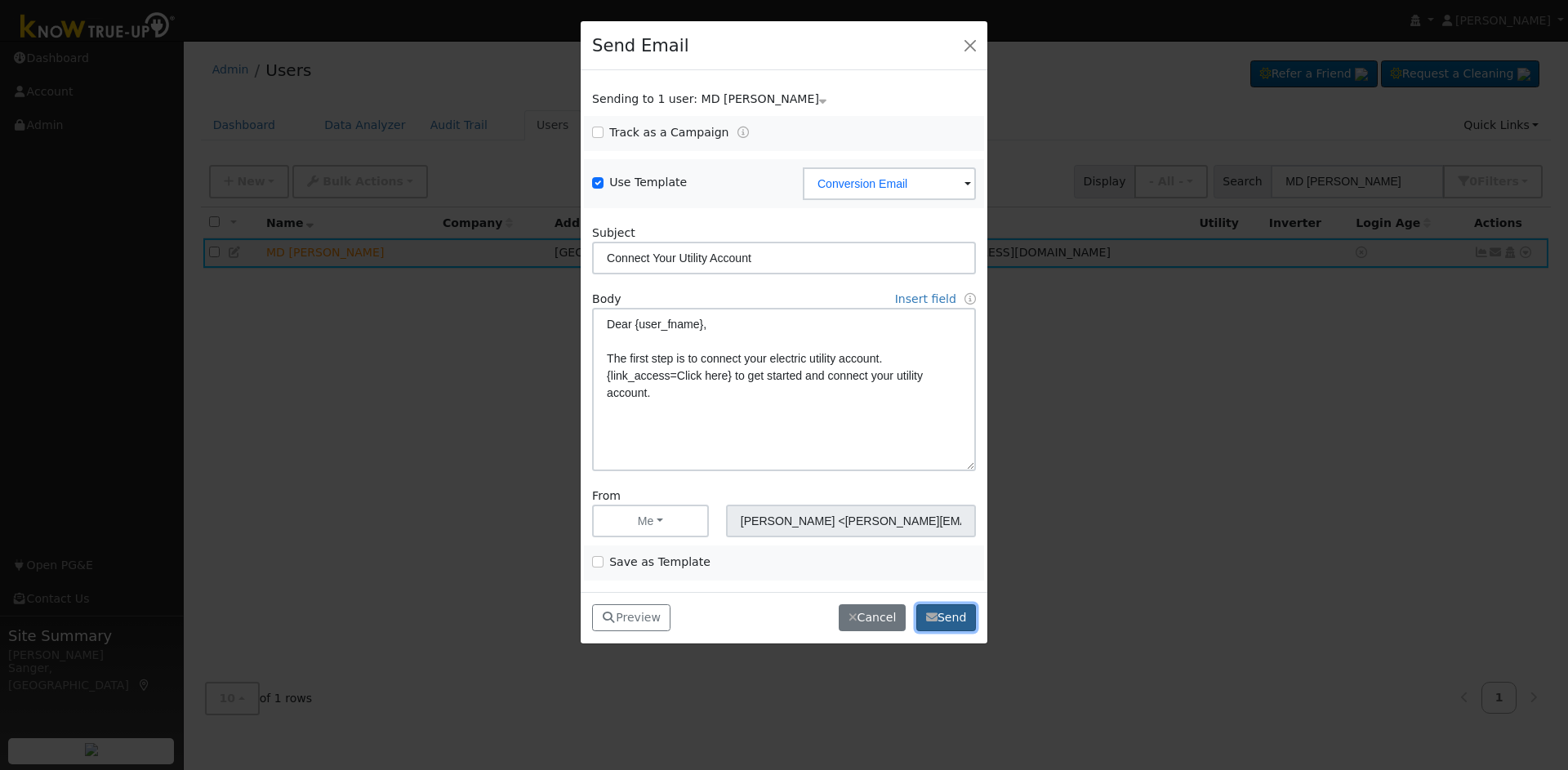
click at [959, 615] on button "Send" at bounding box center [946, 618] width 60 height 28
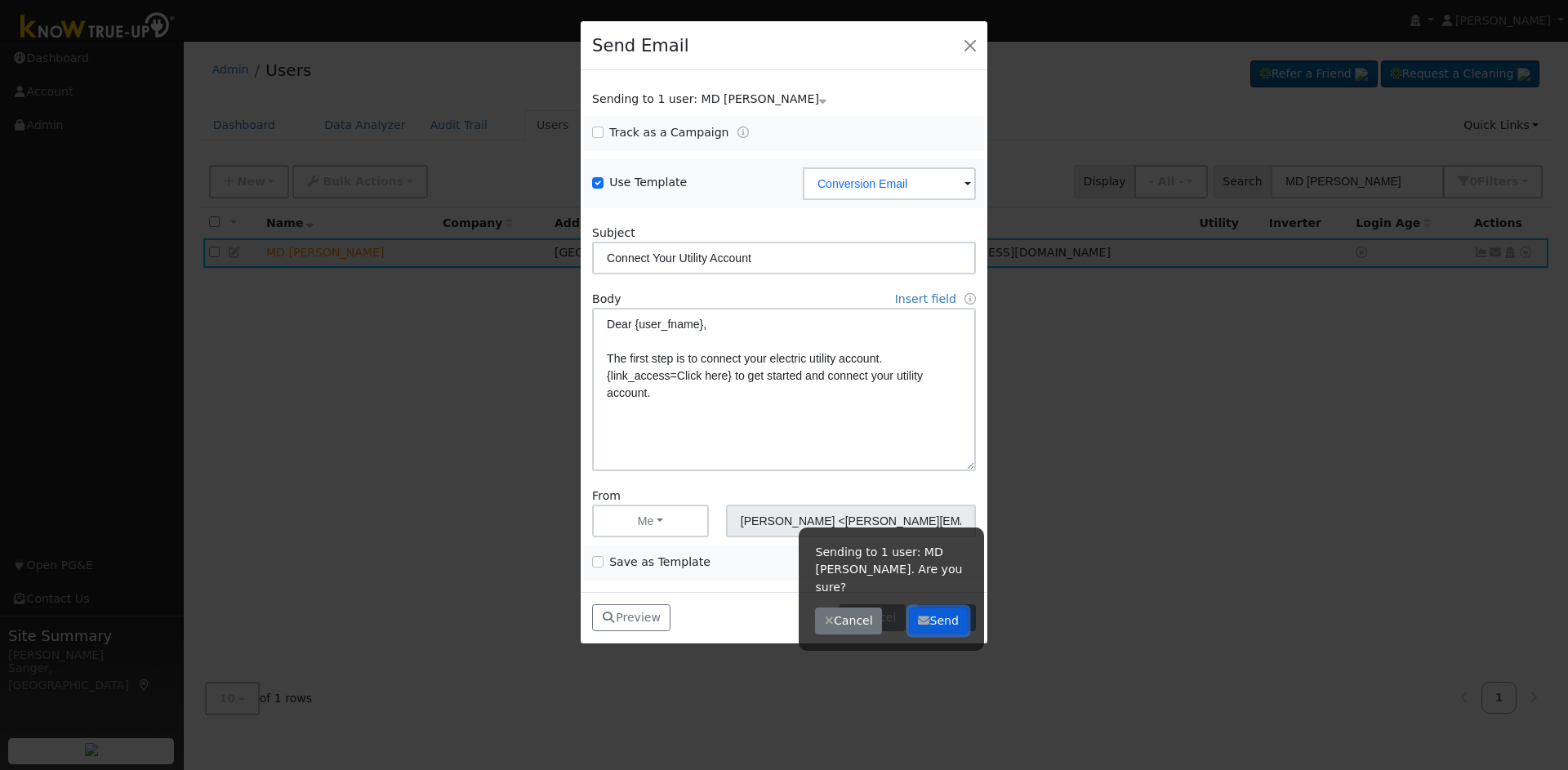
click at [954, 609] on button "Send" at bounding box center [939, 622] width 60 height 28
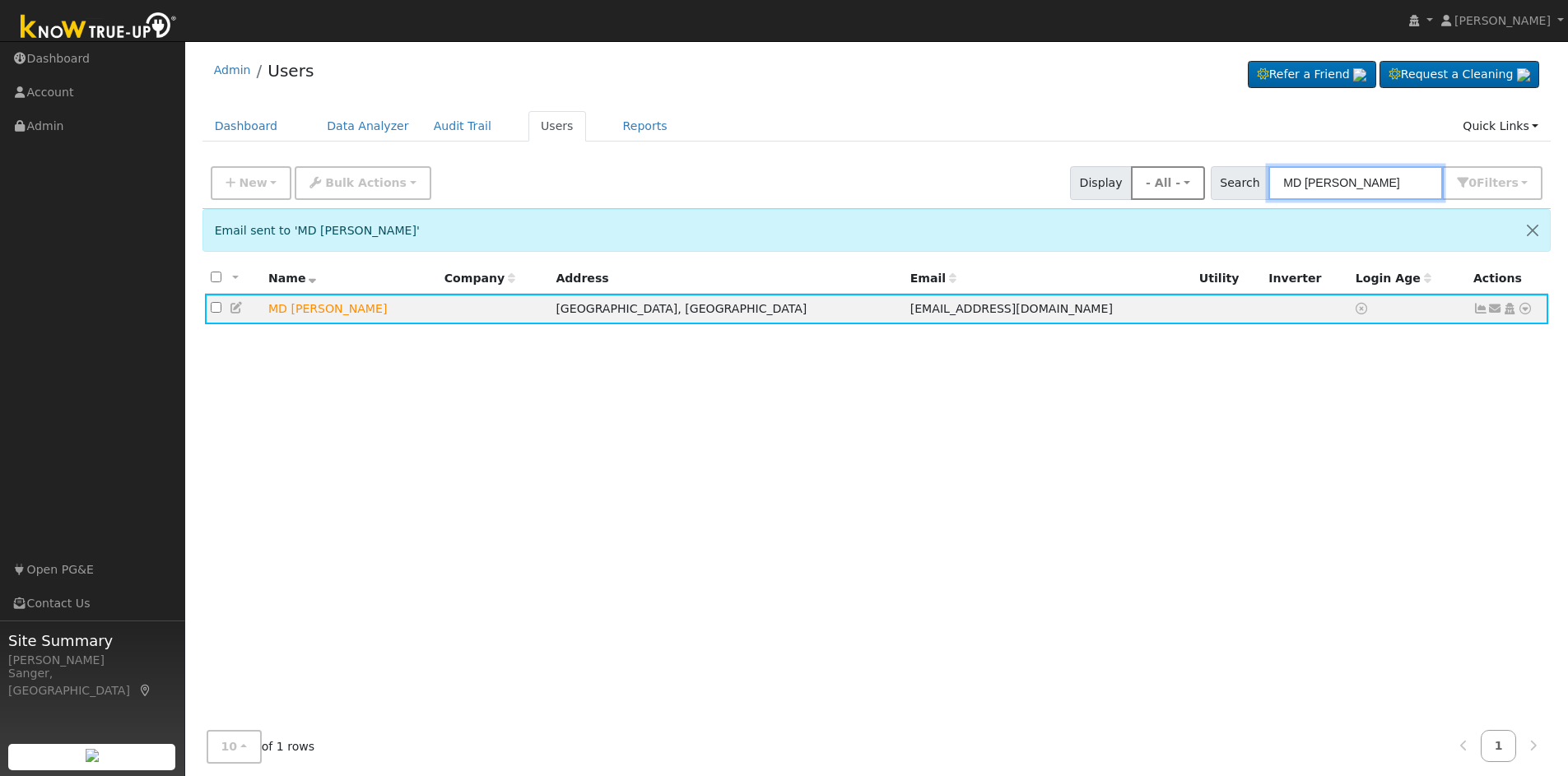
drag, startPoint x: 1381, startPoint y: 179, endPoint x: 1183, endPoint y: 182, distance: 198.0
click at [1183, 182] on div "New Add User Quick Add Quick Connect Quick Convert Lead Bulk Actions Send Email…" at bounding box center [877, 179] width 1339 height 39
paste input "[PERSON_NAME]"
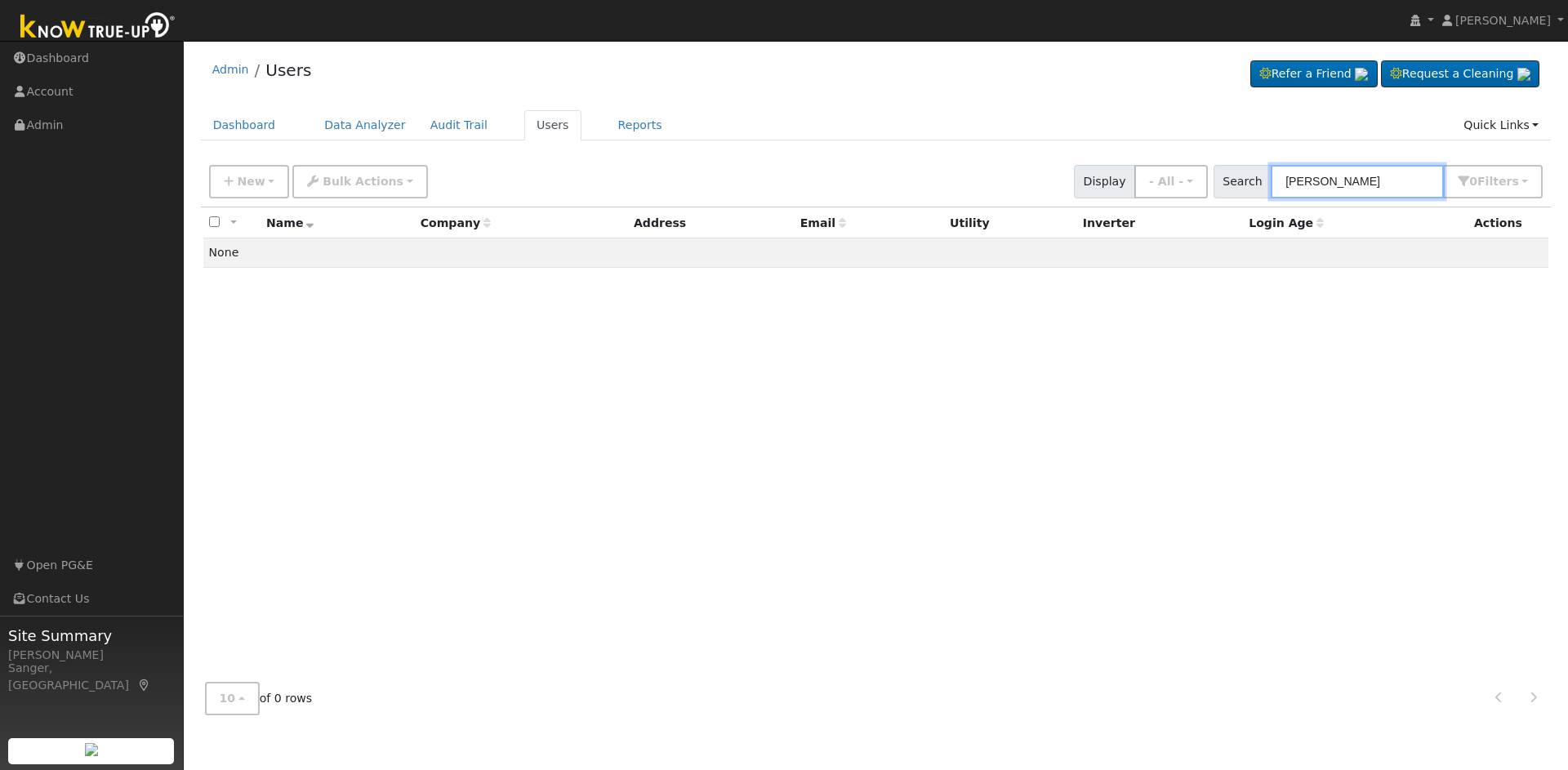
type input "[PERSON_NAME]"
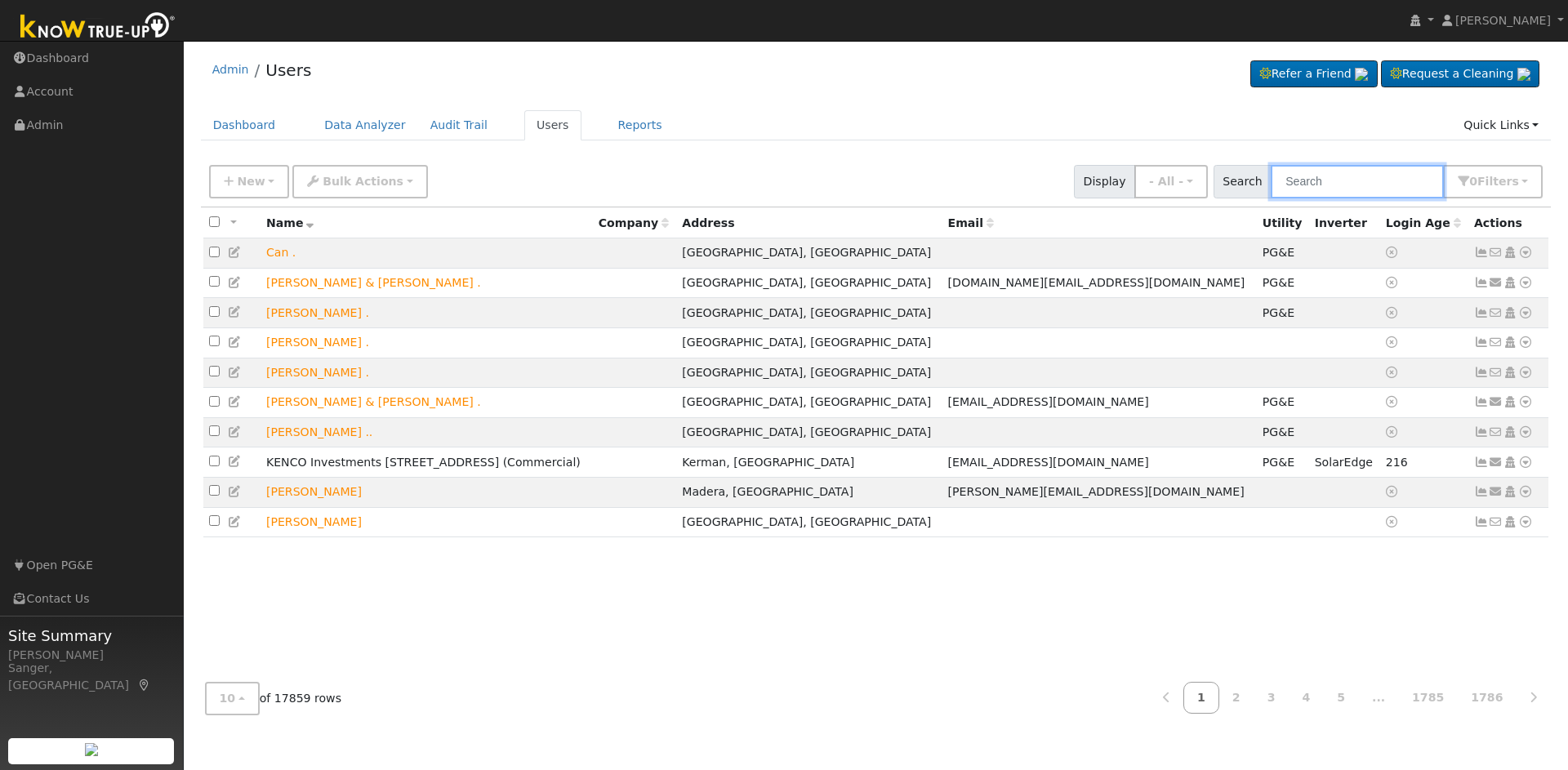
click at [1380, 182] on input "text" at bounding box center [1357, 181] width 173 height 34
paste input "[PERSON_NAME]"
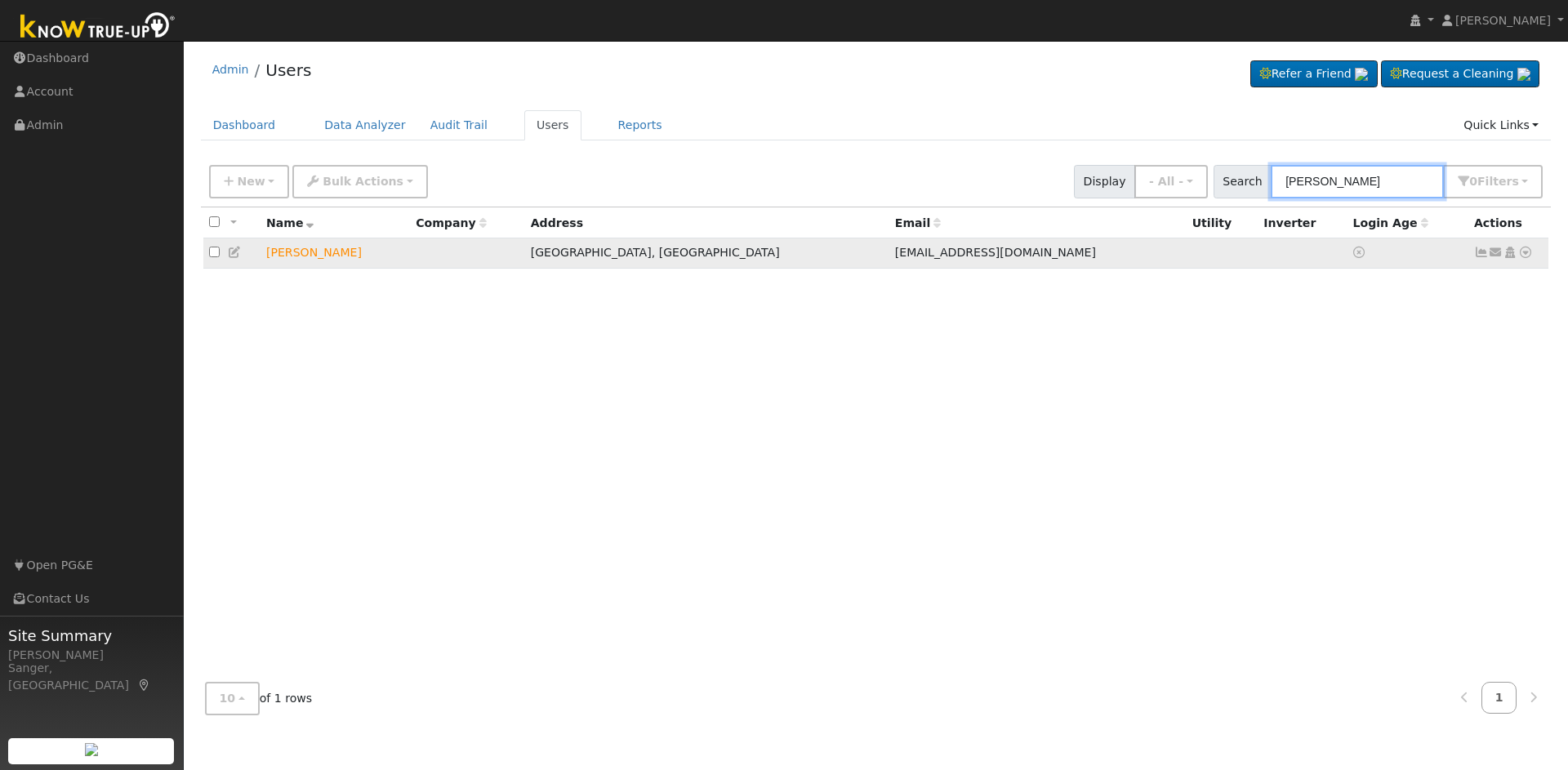
type input "[PERSON_NAME]"
click at [1494, 253] on icon at bounding box center [1496, 252] width 15 height 11
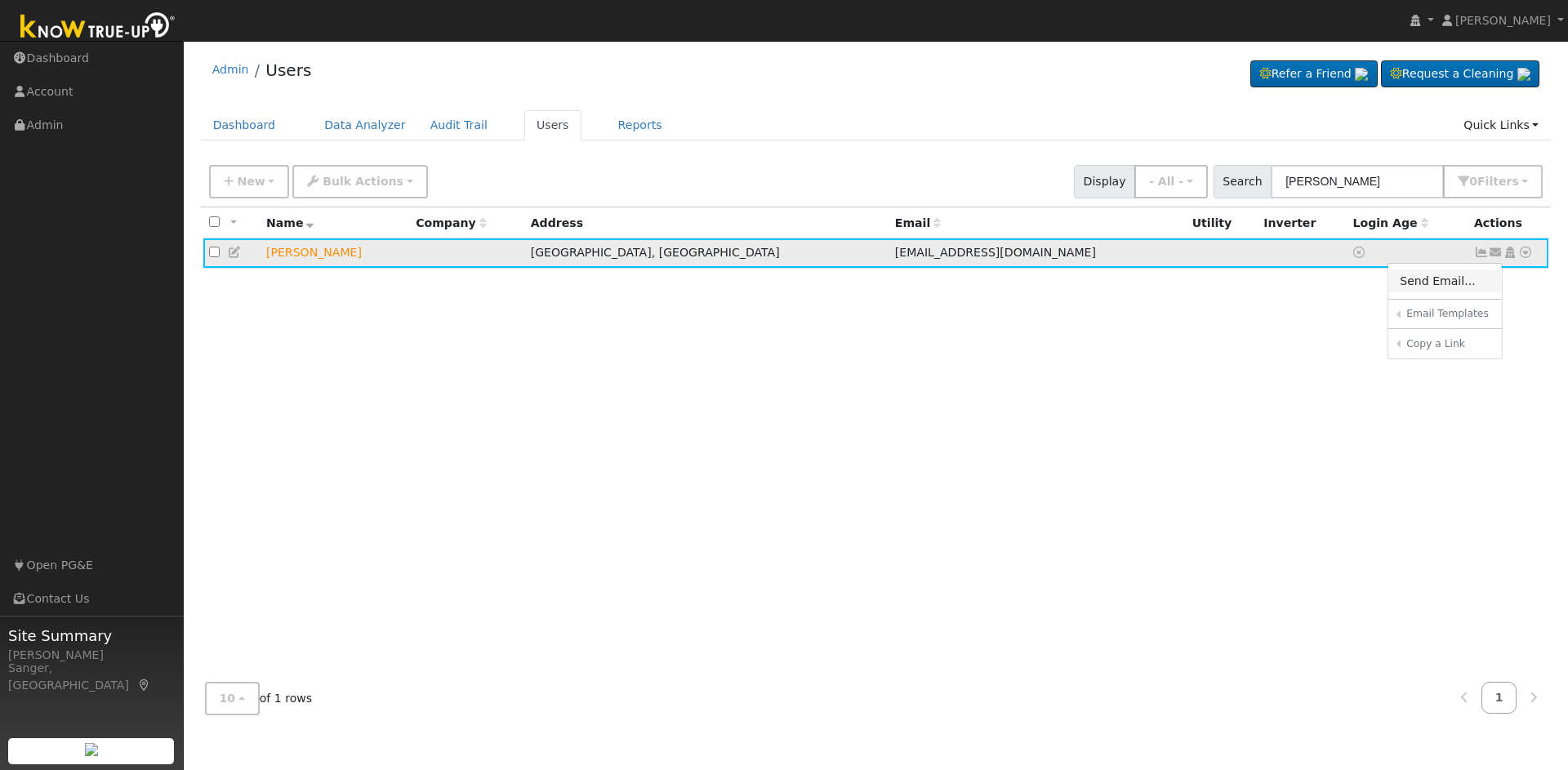
click at [1439, 281] on link "Send Email..." at bounding box center [1445, 280] width 114 height 23
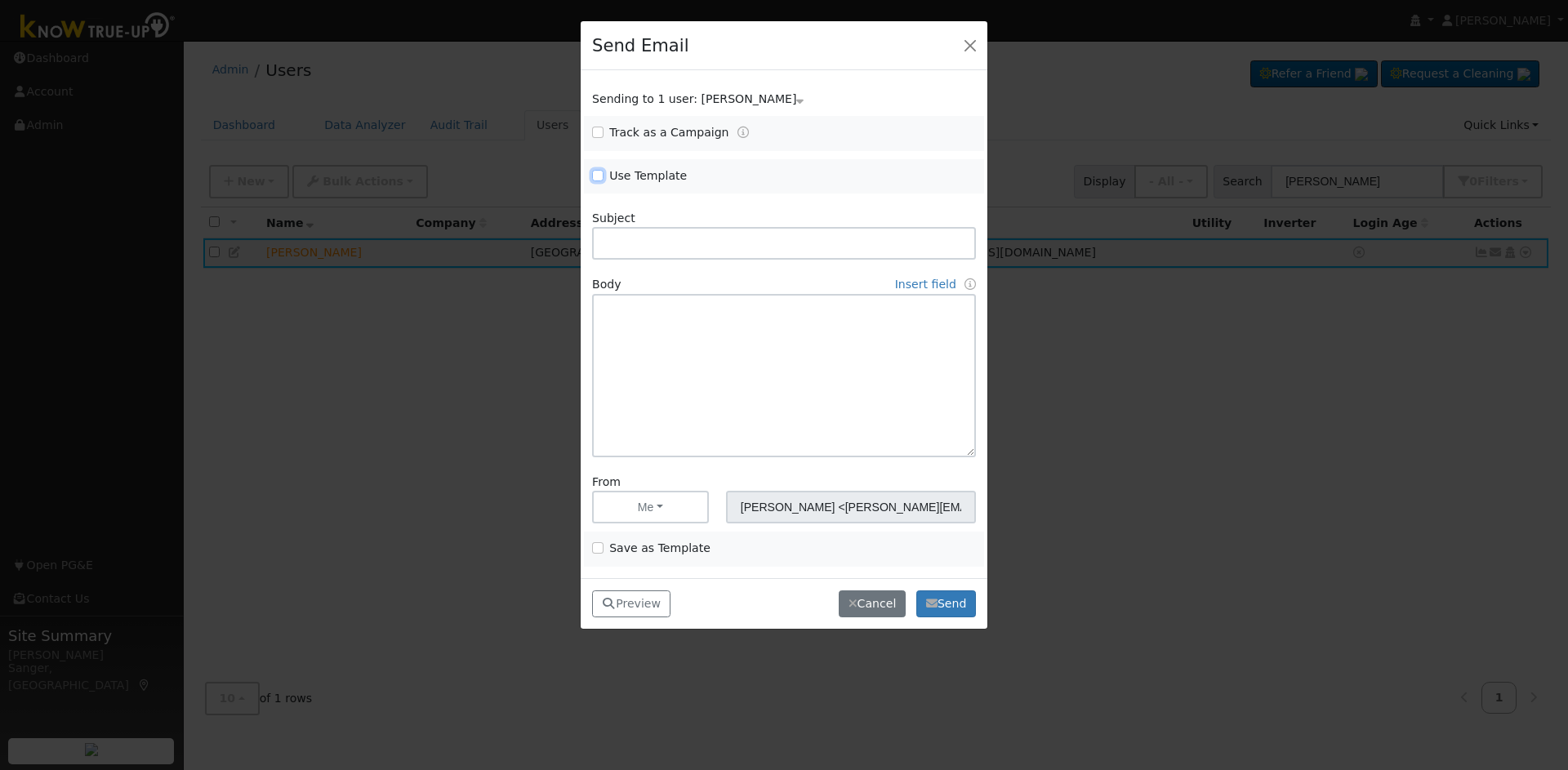
click at [594, 172] on input "Use Template" at bounding box center [597, 175] width 11 height 11
checkbox input "true"
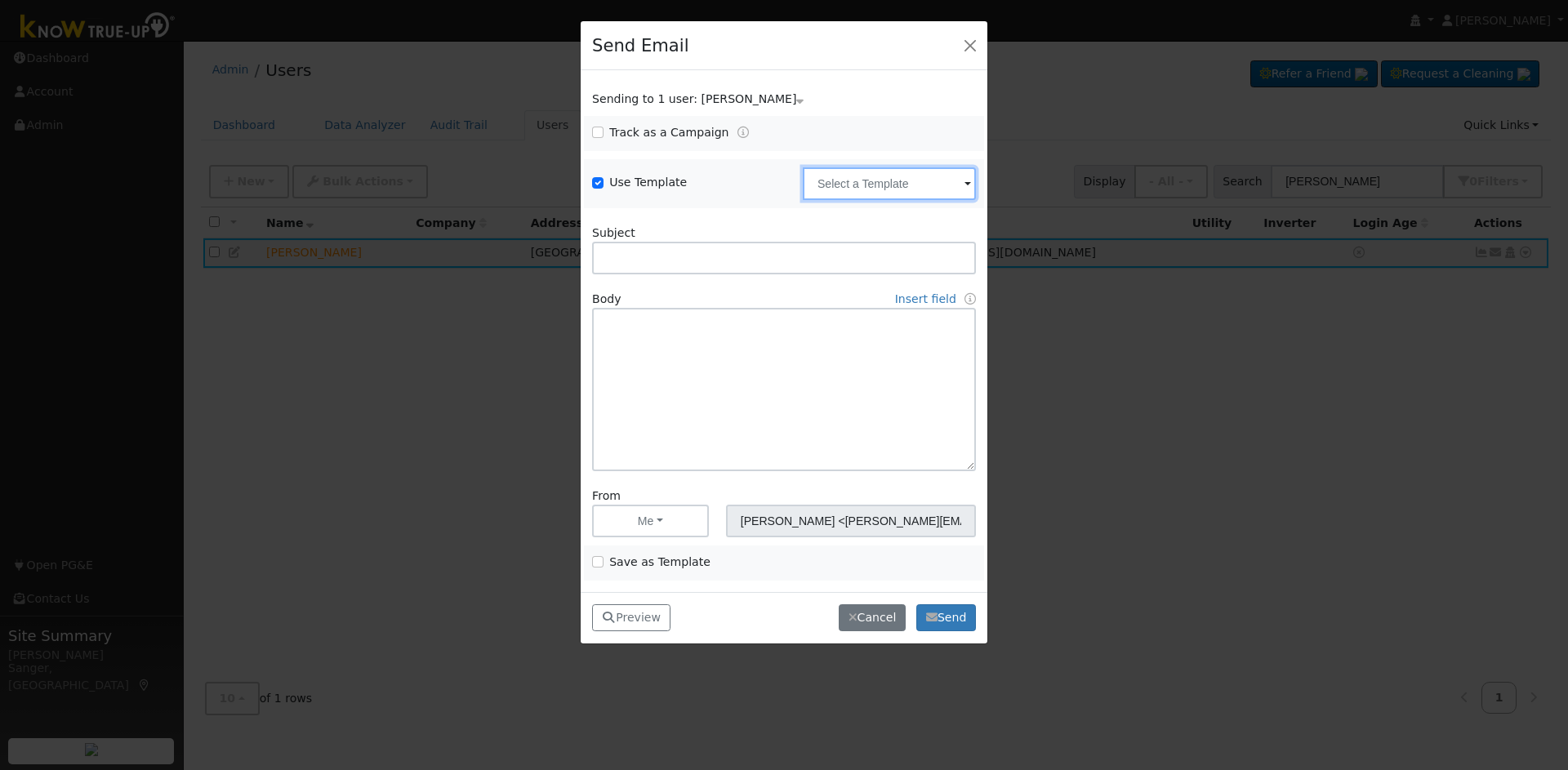
click at [830, 177] on input "text" at bounding box center [889, 184] width 173 height 33
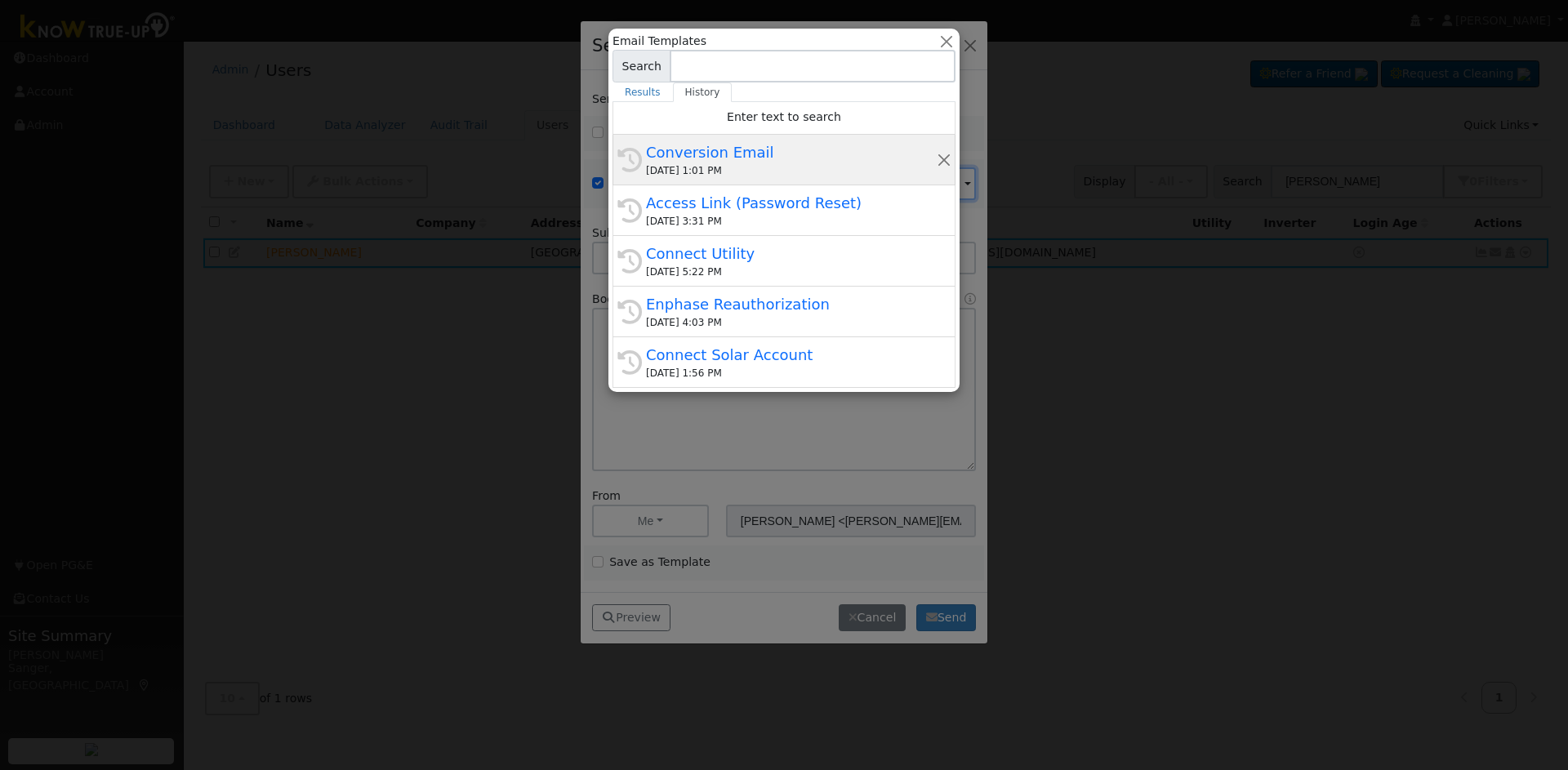
click at [799, 167] on div "09/03/2025 1:01 PM" at bounding box center [791, 170] width 291 height 15
type input "Conversion Email"
type input "Connect Your Utility Account"
type textarea "Dear {user_fname}, The first step is to connect your electric utility account. …"
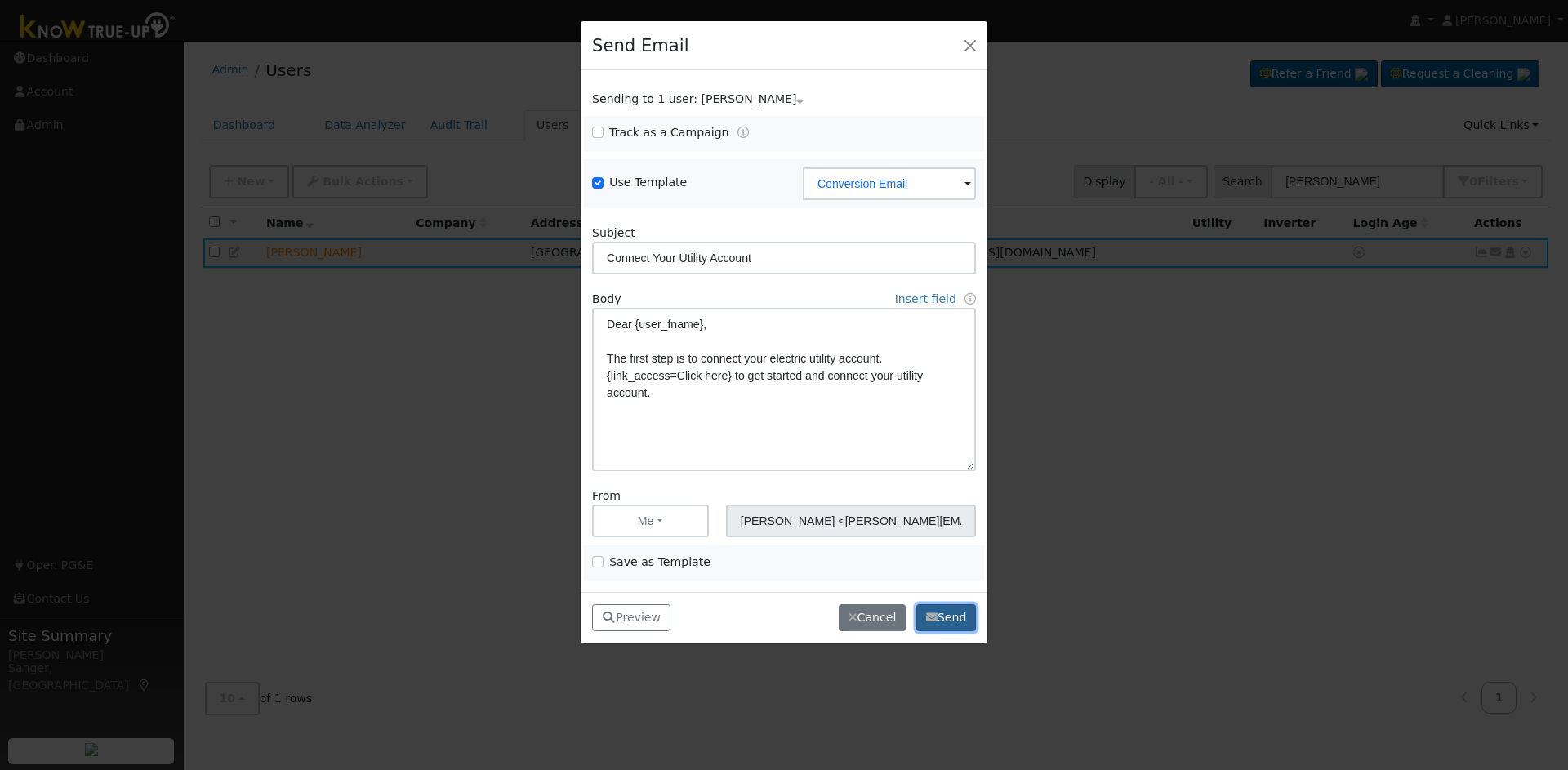
click at [944, 610] on button "Send" at bounding box center [946, 618] width 60 height 28
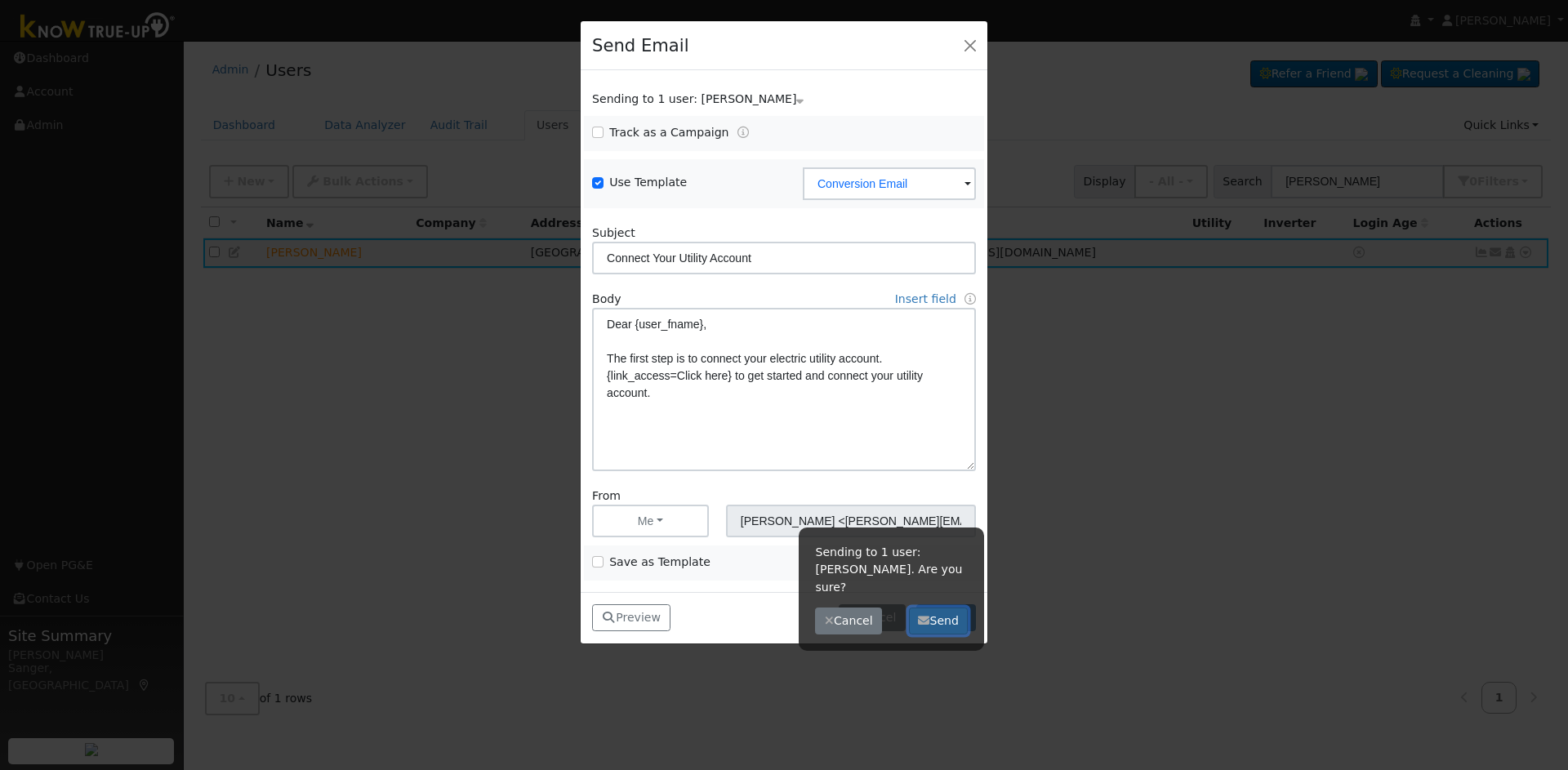
click at [945, 608] on button "Send" at bounding box center [939, 622] width 60 height 28
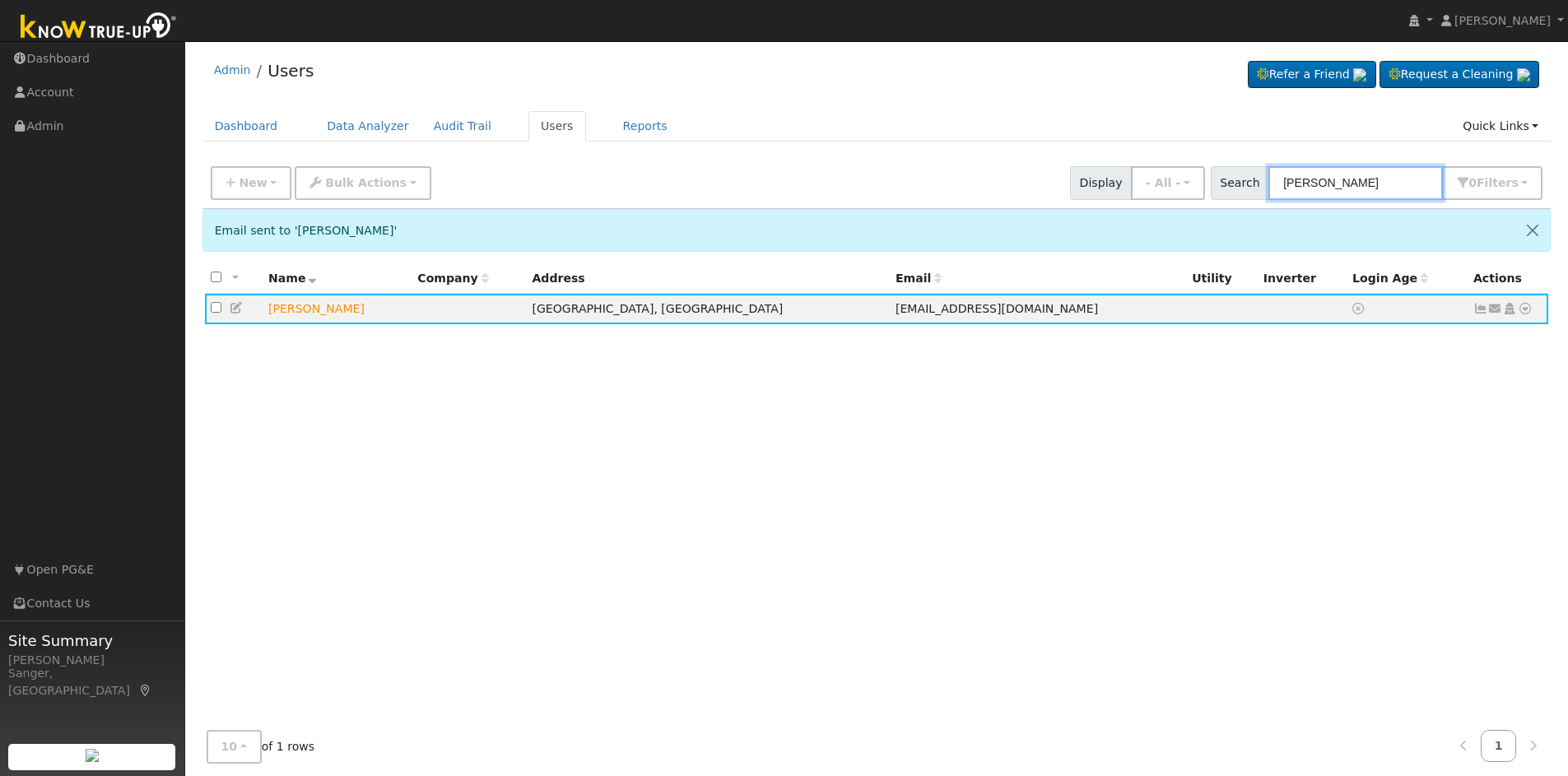
drag, startPoint x: 1398, startPoint y: 182, endPoint x: 1227, endPoint y: 186, distance: 171.0
click at [1228, 186] on div "Search Nancy McCombs 0 Filter s My accounts Role Show - All - Show Leads Admin …" at bounding box center [1377, 183] width 332 height 34
paste input "Sepe"
type input "Sepe"
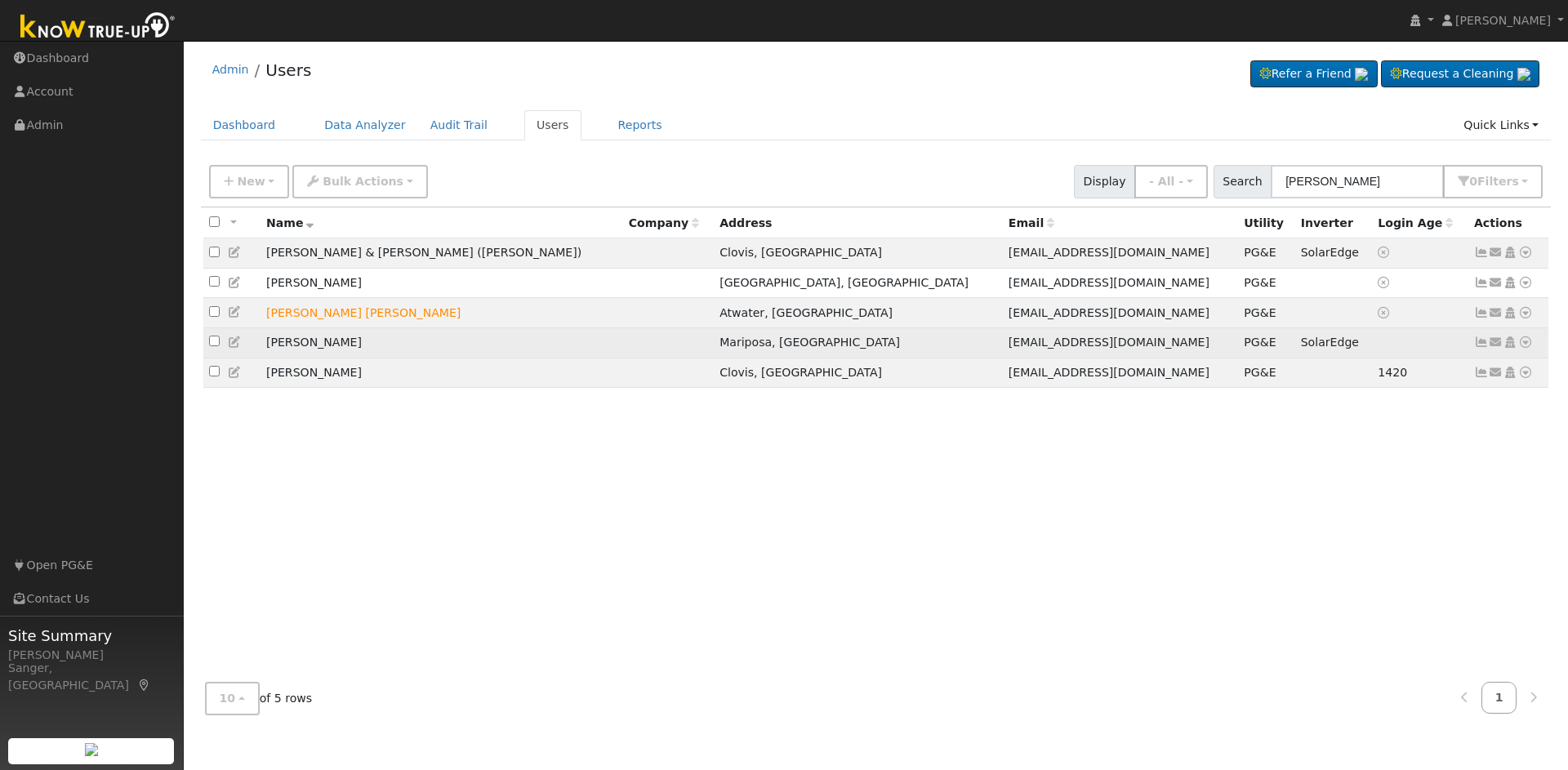
click at [1482, 348] on icon at bounding box center [1481, 342] width 15 height 11
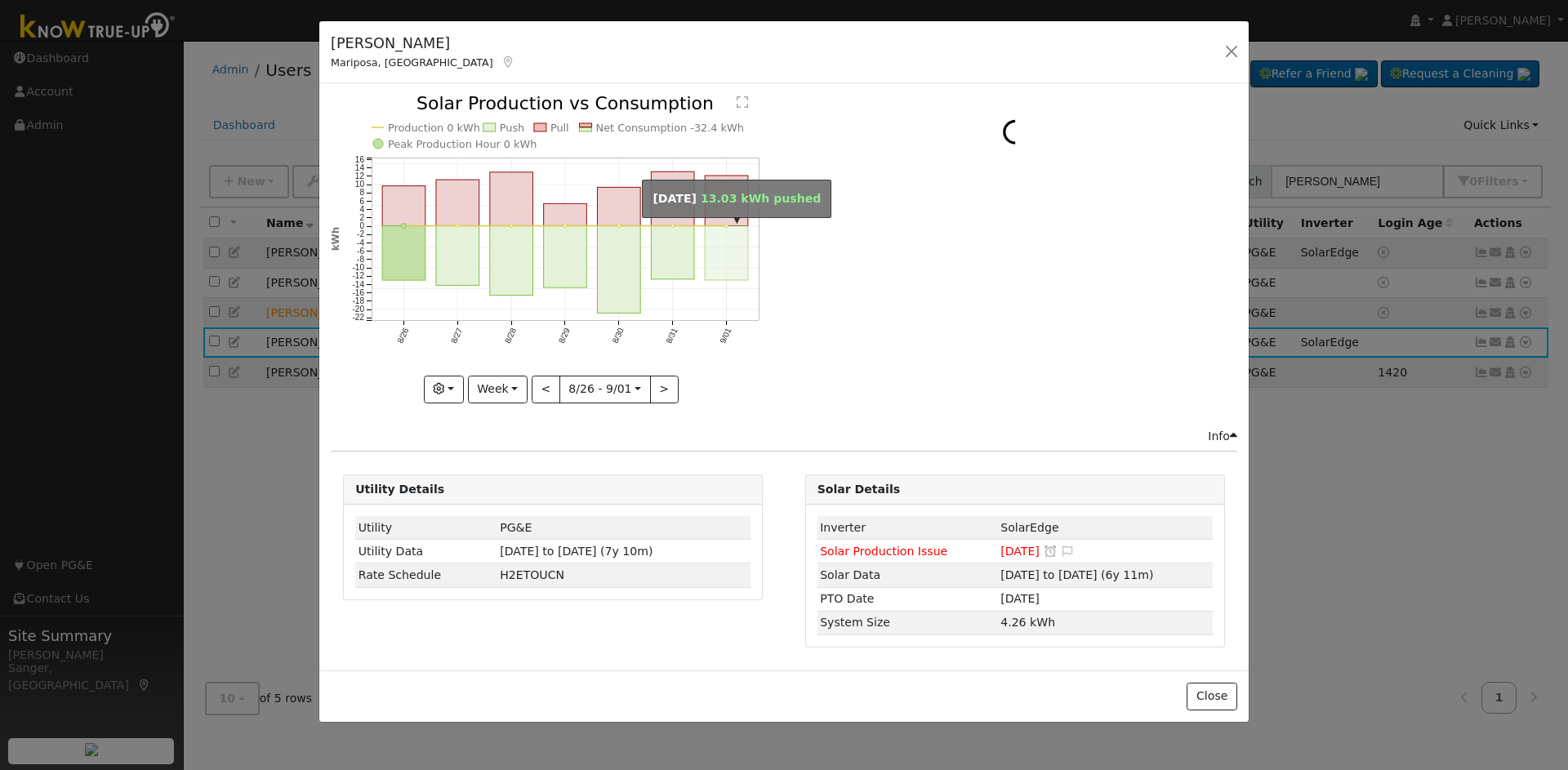
click at [722, 260] on rect "onclick=""" at bounding box center [728, 253] width 43 height 54
type input "2025-09-01"
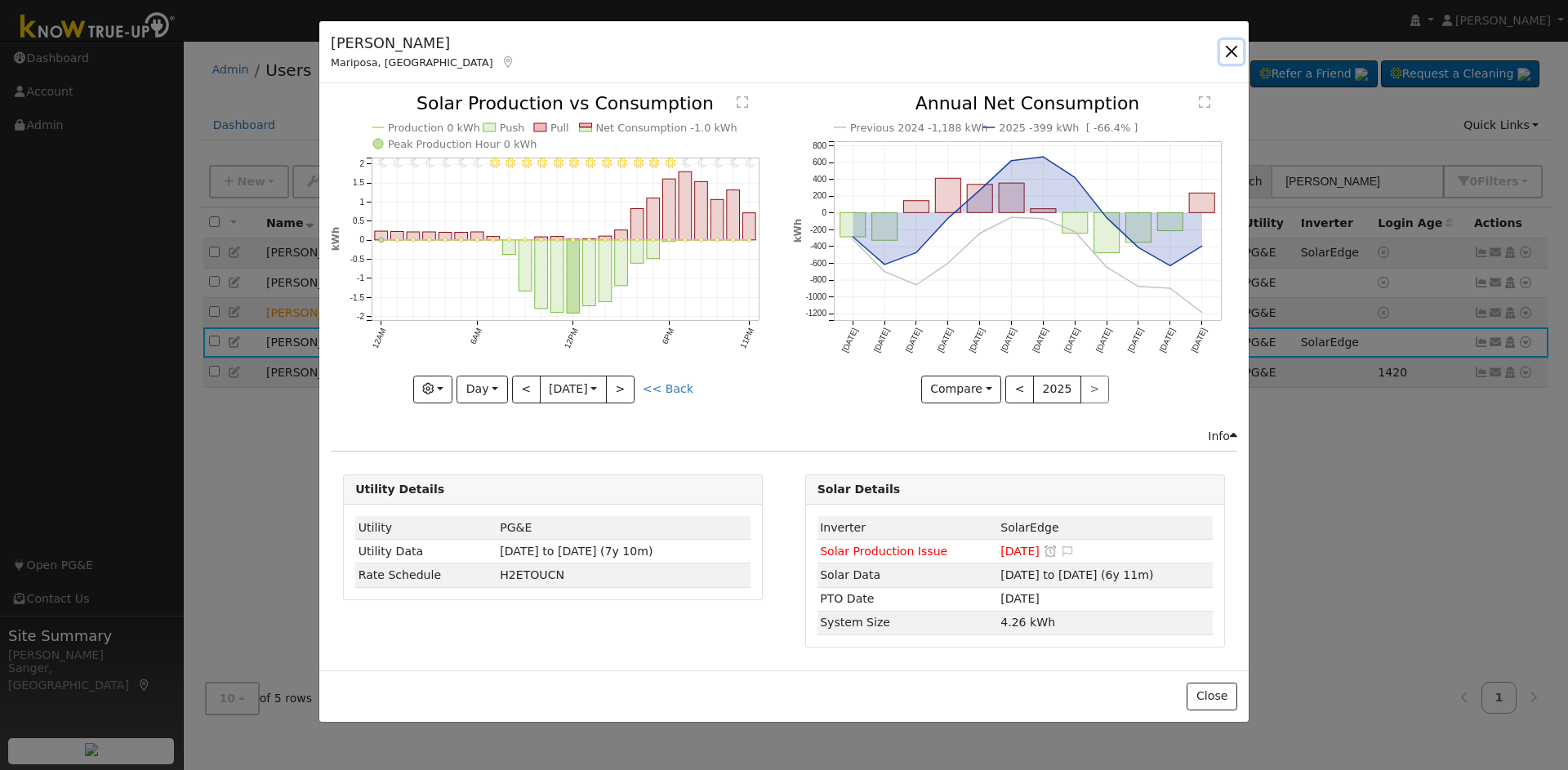
click at [1229, 43] on button "button" at bounding box center [1232, 51] width 23 height 23
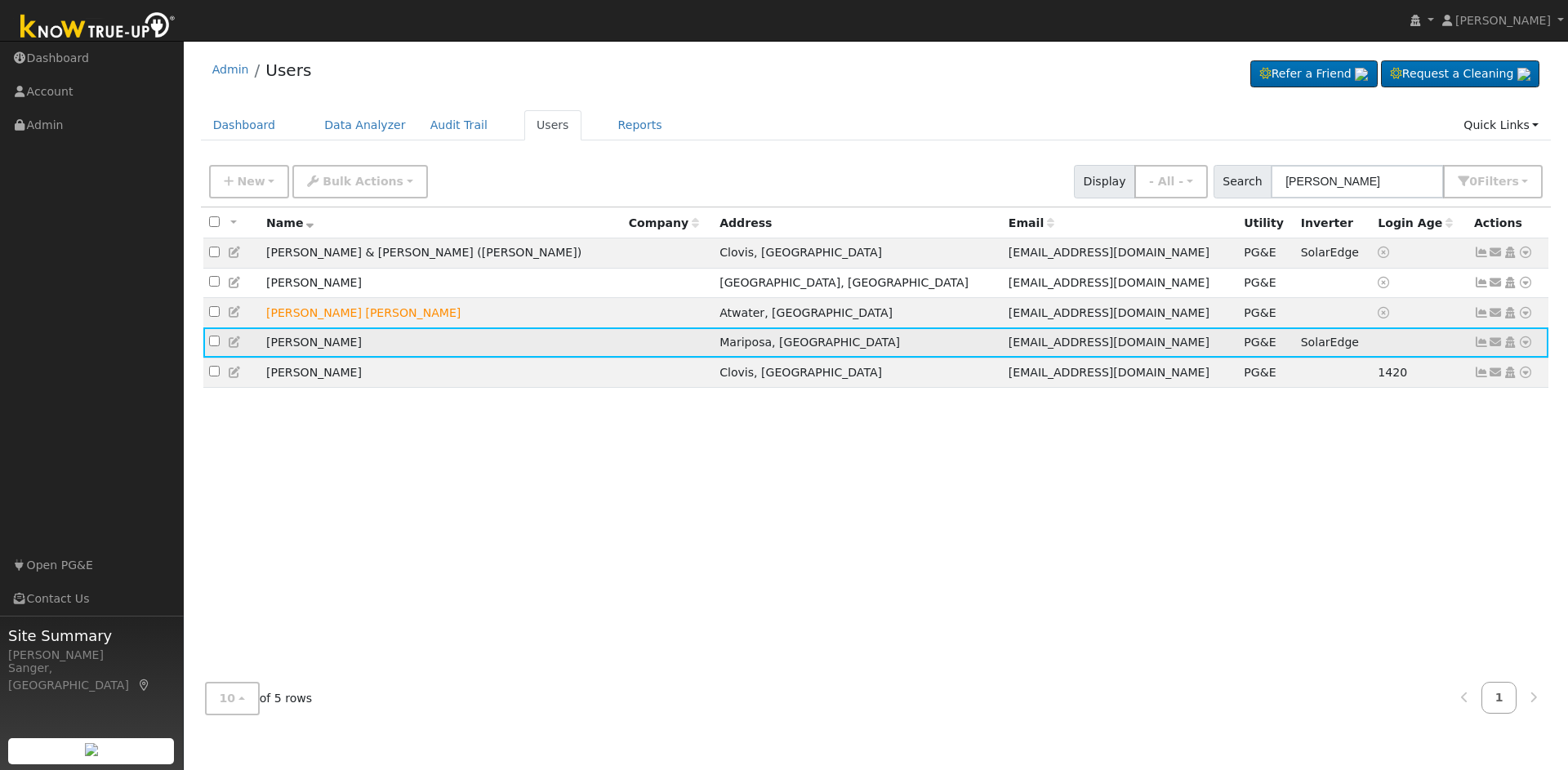
click at [228, 347] on icon at bounding box center [234, 342] width 15 height 11
type input "11/30/2020"
type input "Carlo"
type input "Sepe"
type input "casepe@sti.net"
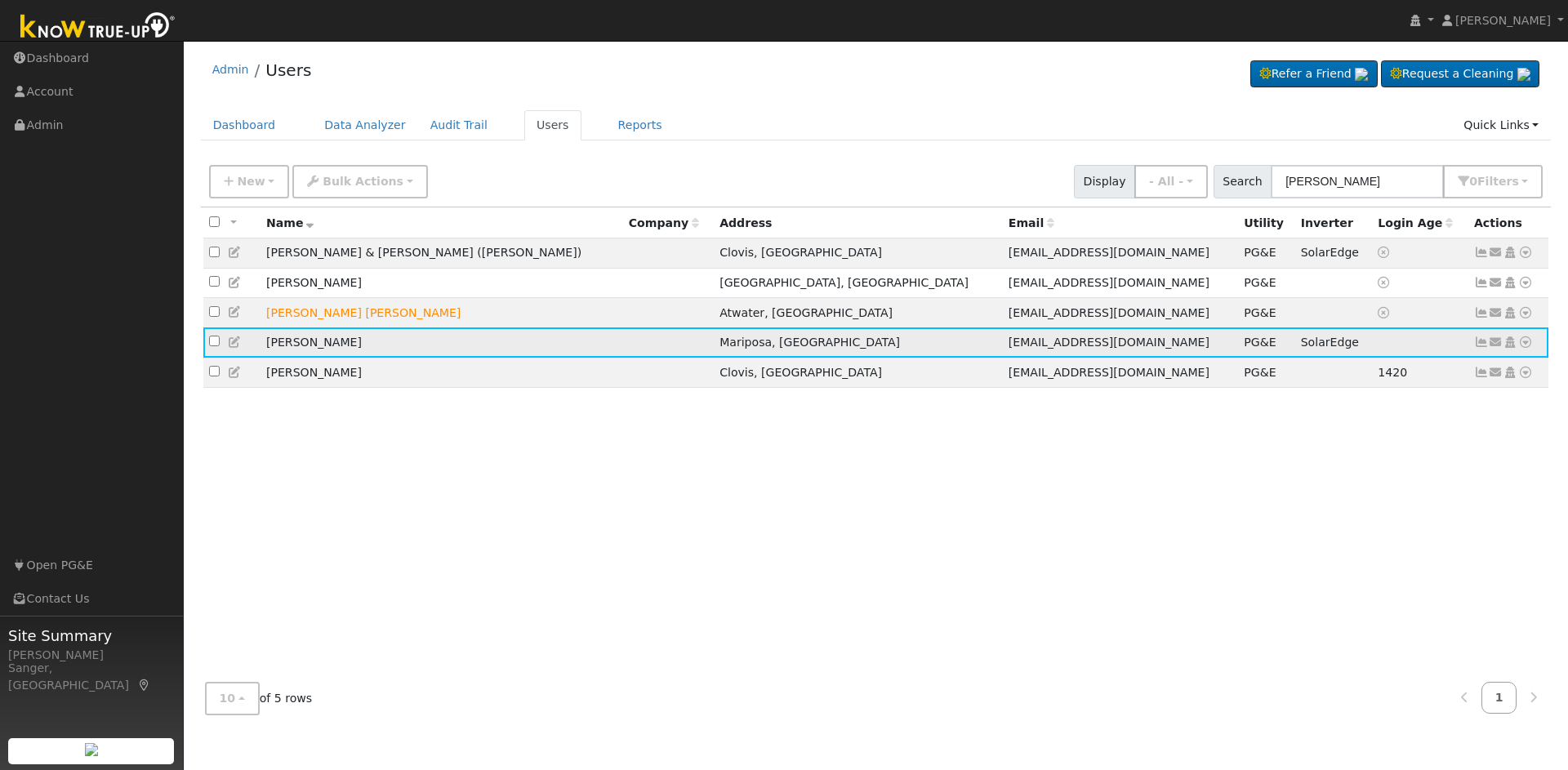
checkbox input "true"
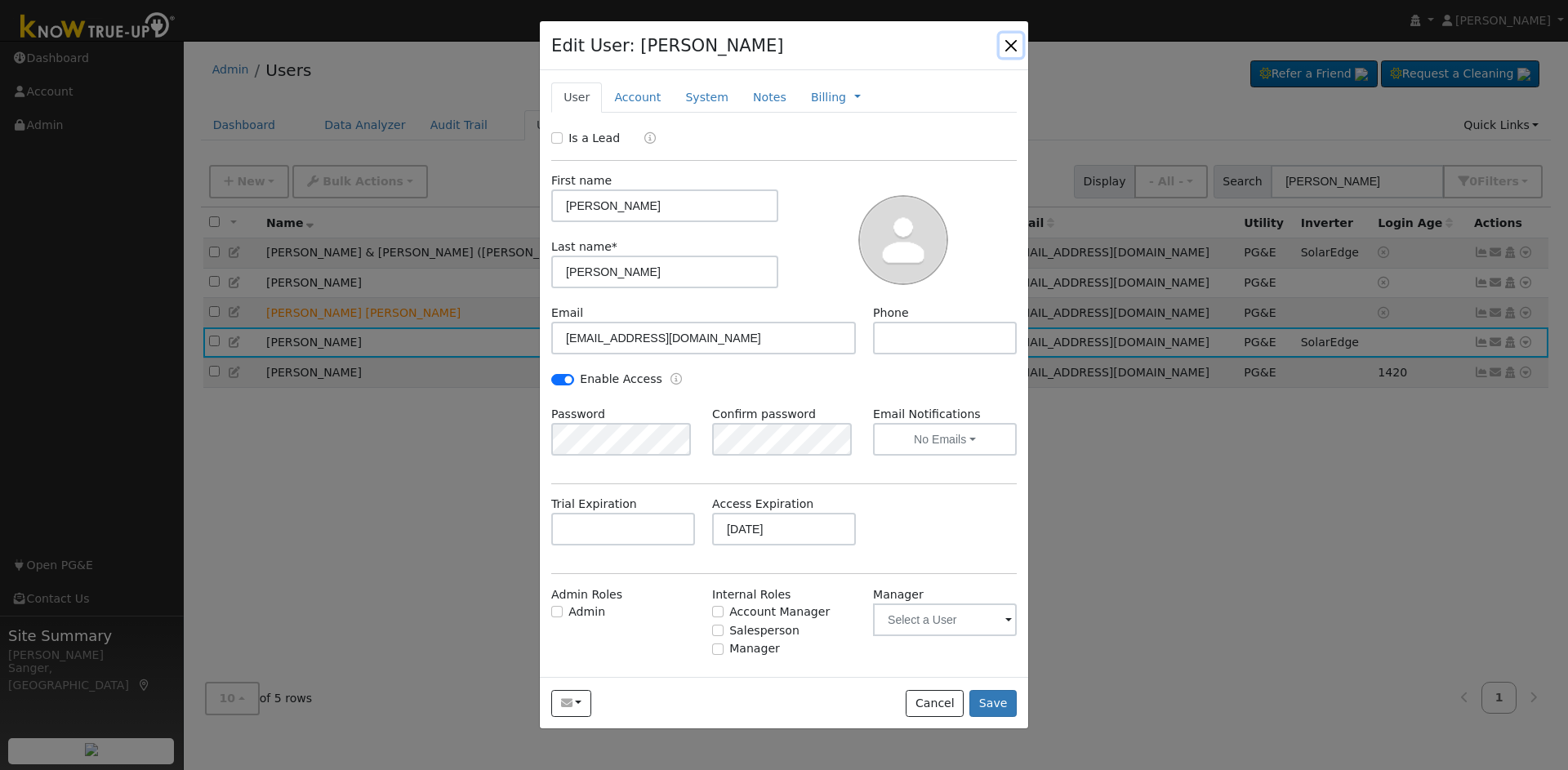
click at [1012, 40] on button "button" at bounding box center [1011, 45] width 23 height 23
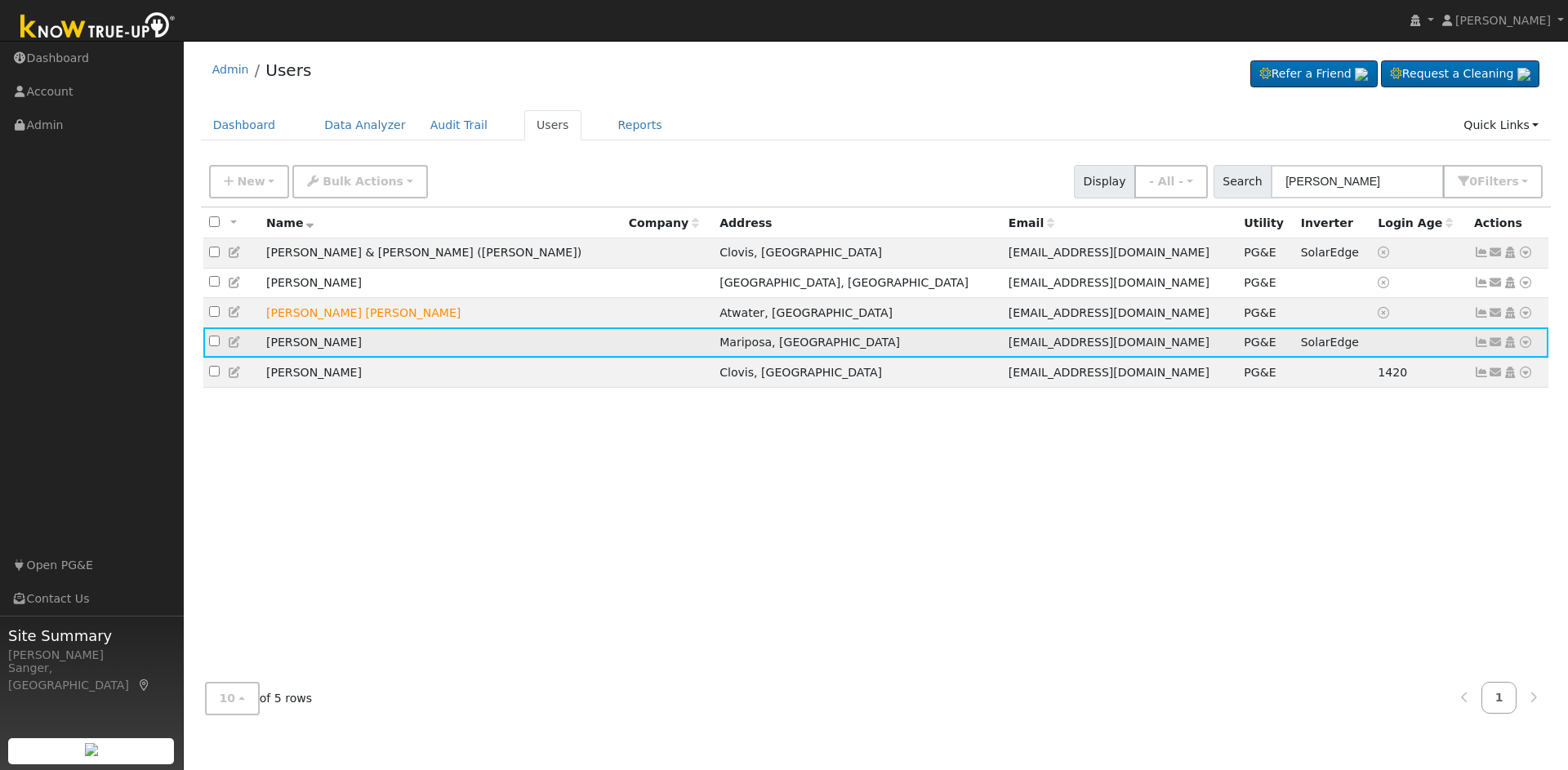
click at [1479, 346] on icon at bounding box center [1481, 342] width 15 height 11
